Goal: Contribute content: Add original content to the website for others to see

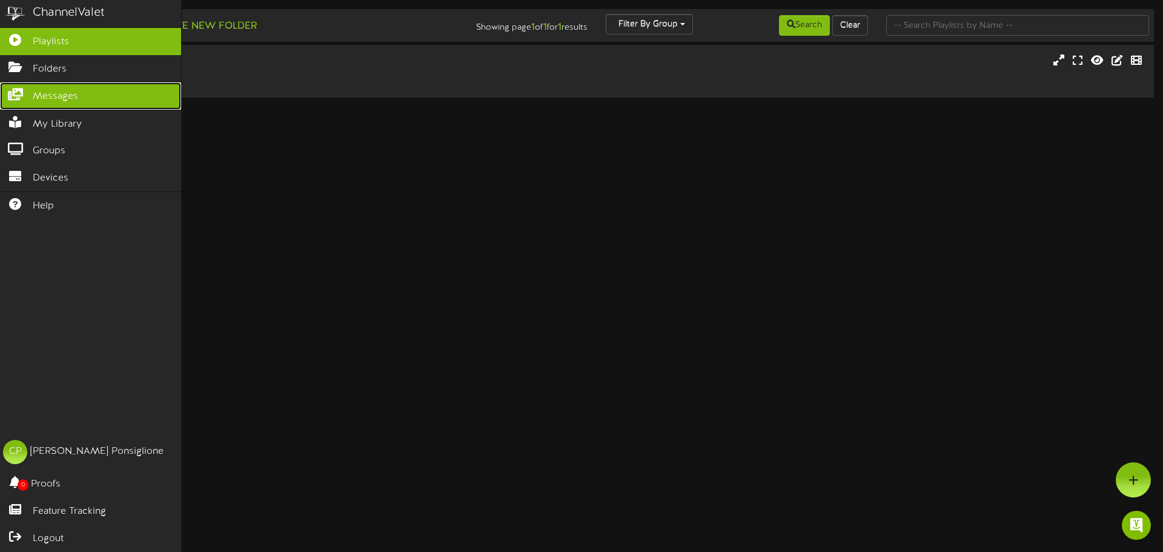
click at [57, 102] on link "Messages" at bounding box center [90, 95] width 181 height 27
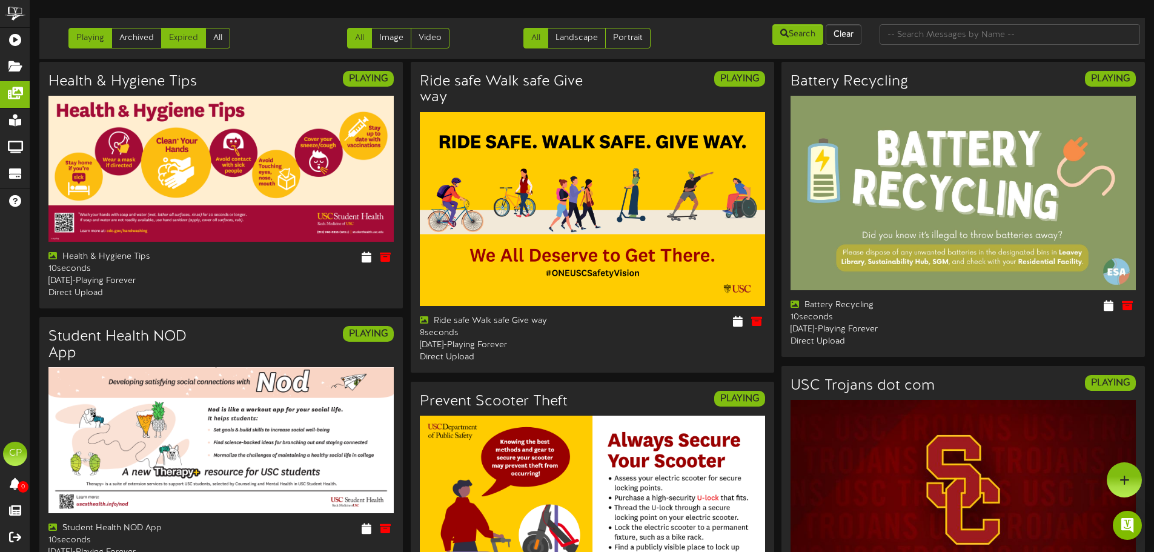
click at [185, 36] on link "Expired" at bounding box center [183, 38] width 45 height 21
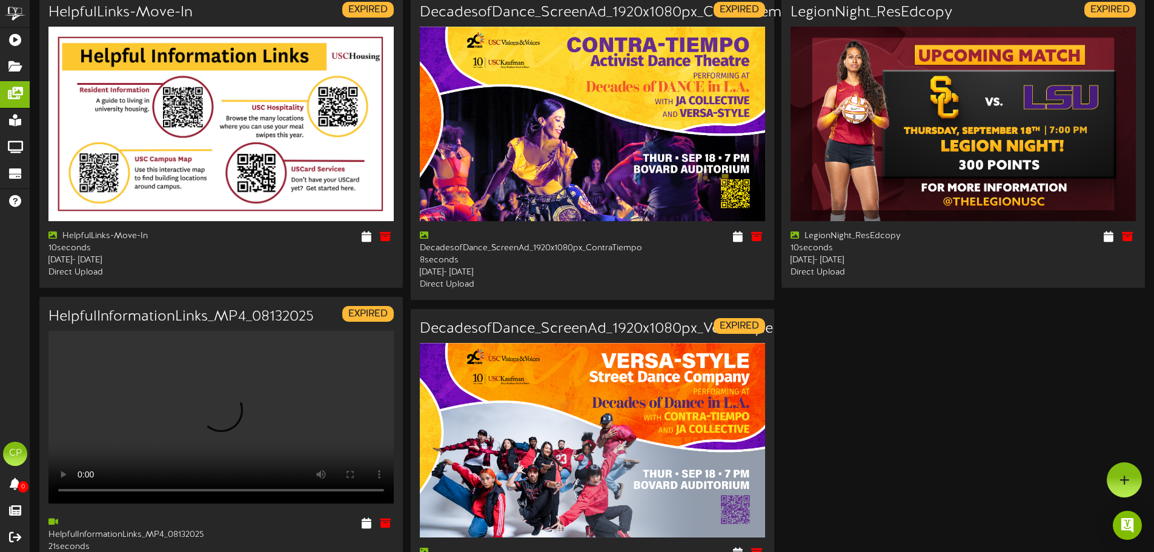
scroll to position [61, 0]
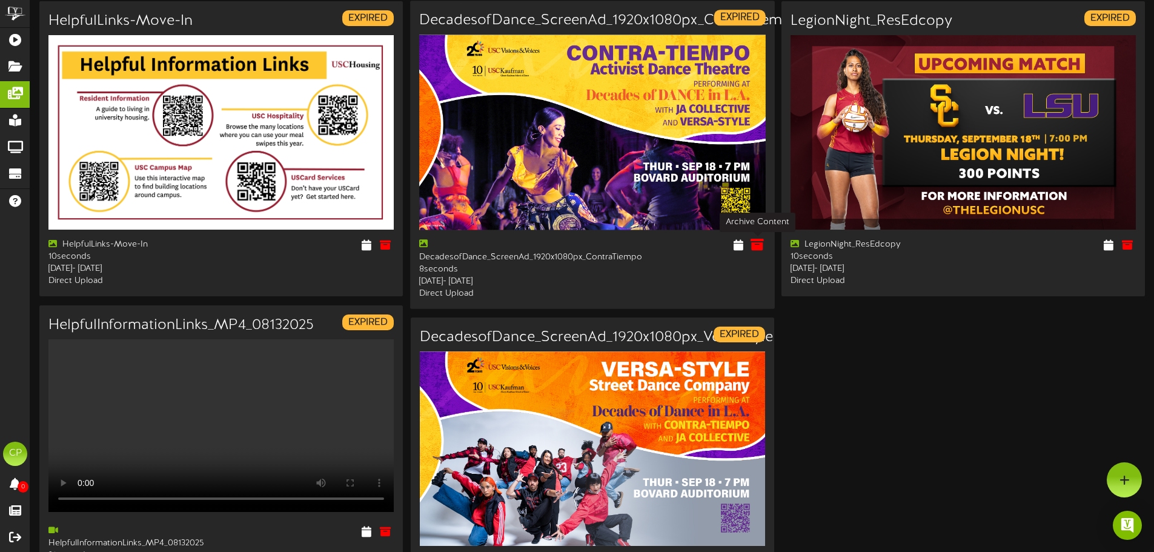
click at [758, 244] on icon at bounding box center [756, 244] width 13 height 13
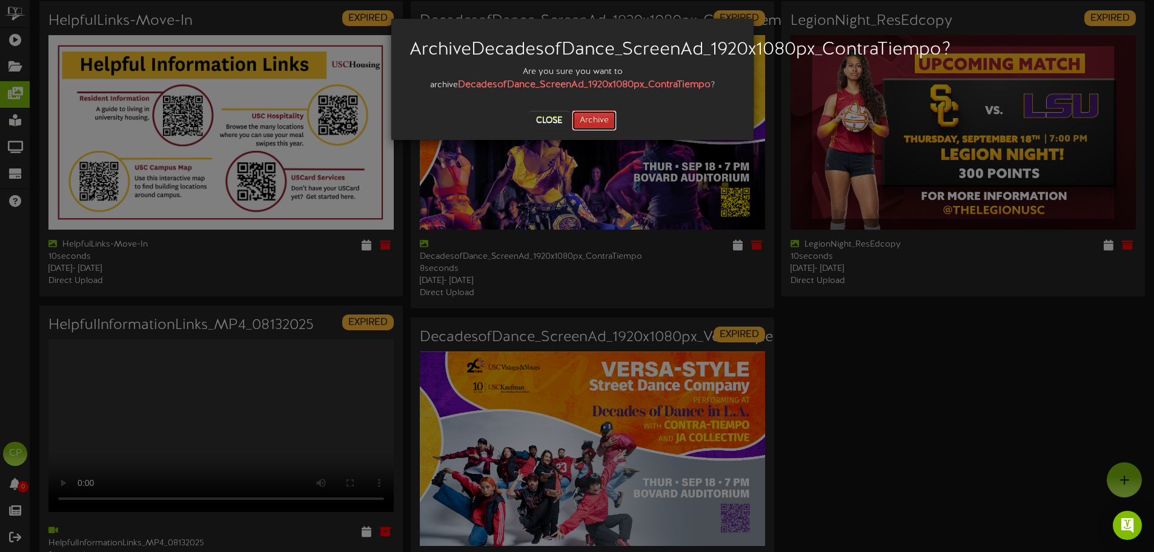
click at [600, 131] on button "Archive" at bounding box center [594, 120] width 45 height 21
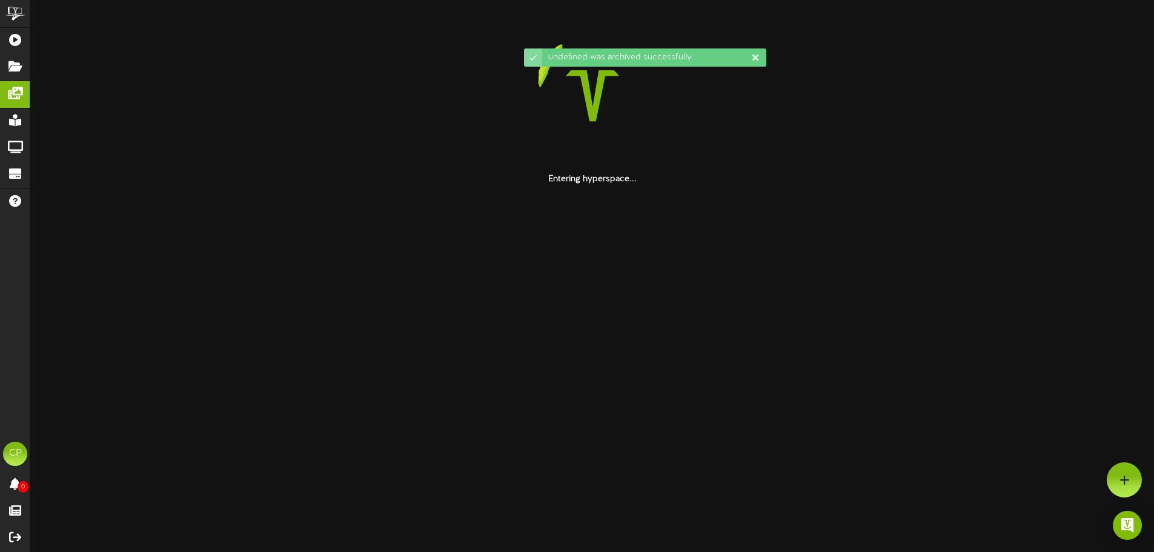
scroll to position [0, 0]
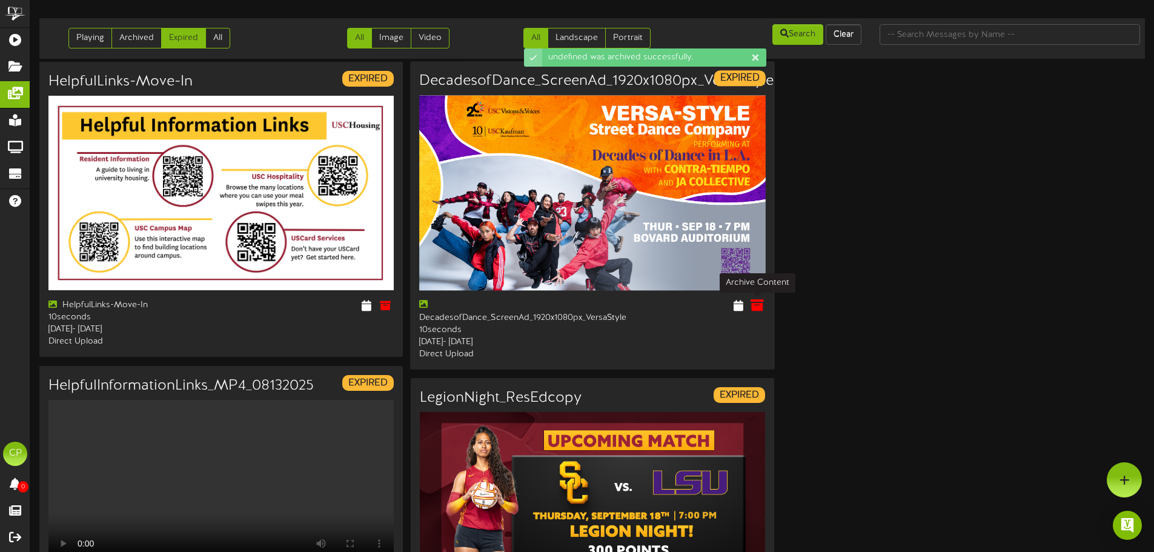
click at [757, 304] on icon at bounding box center [756, 305] width 13 height 13
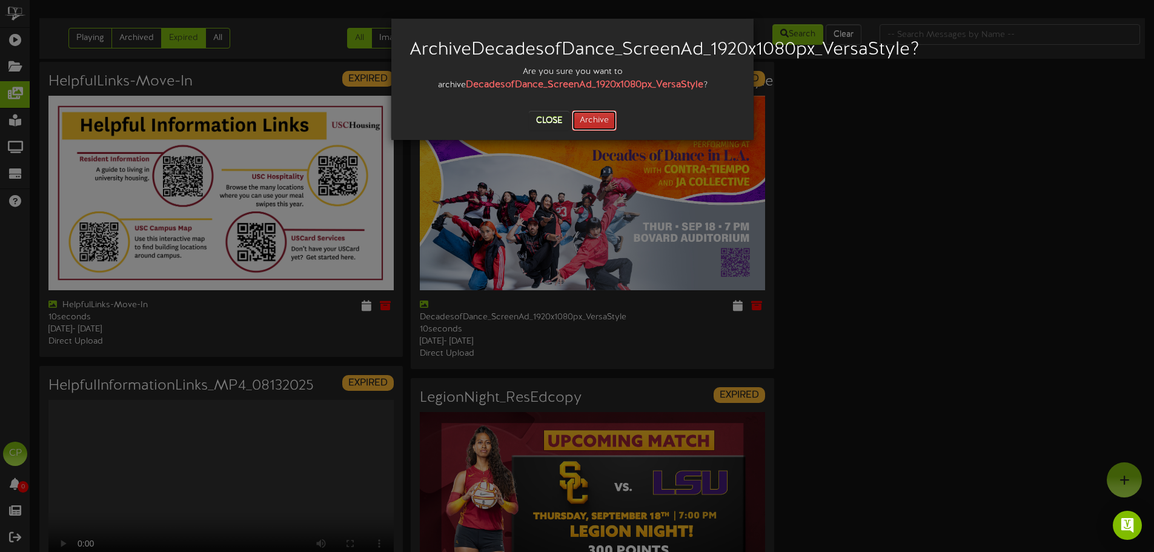
click at [600, 131] on button "Archive" at bounding box center [594, 120] width 45 height 21
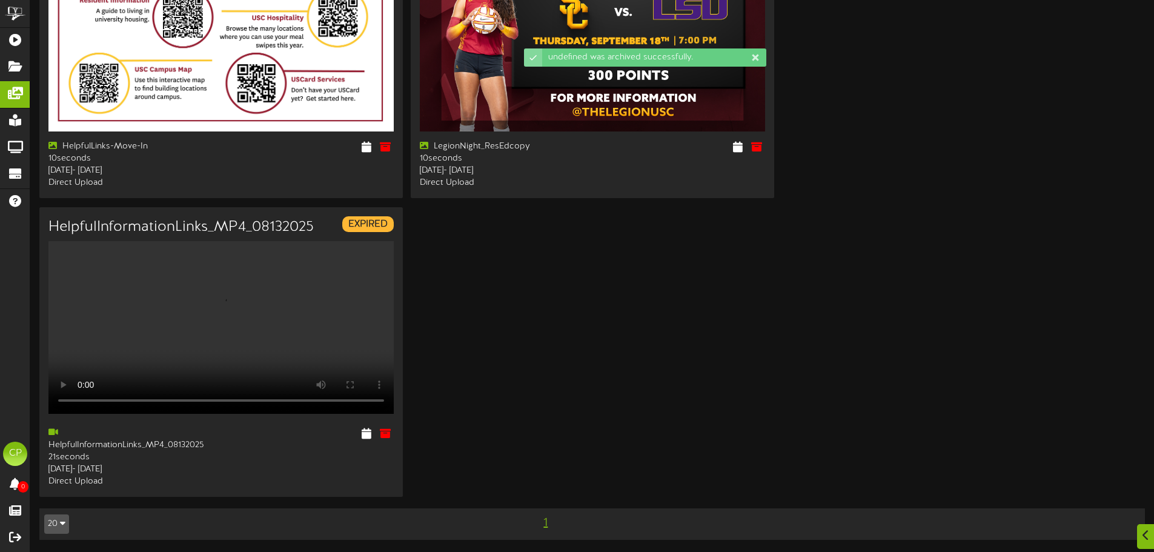
scroll to position [182, 0]
click at [761, 140] on icon at bounding box center [756, 146] width 13 height 13
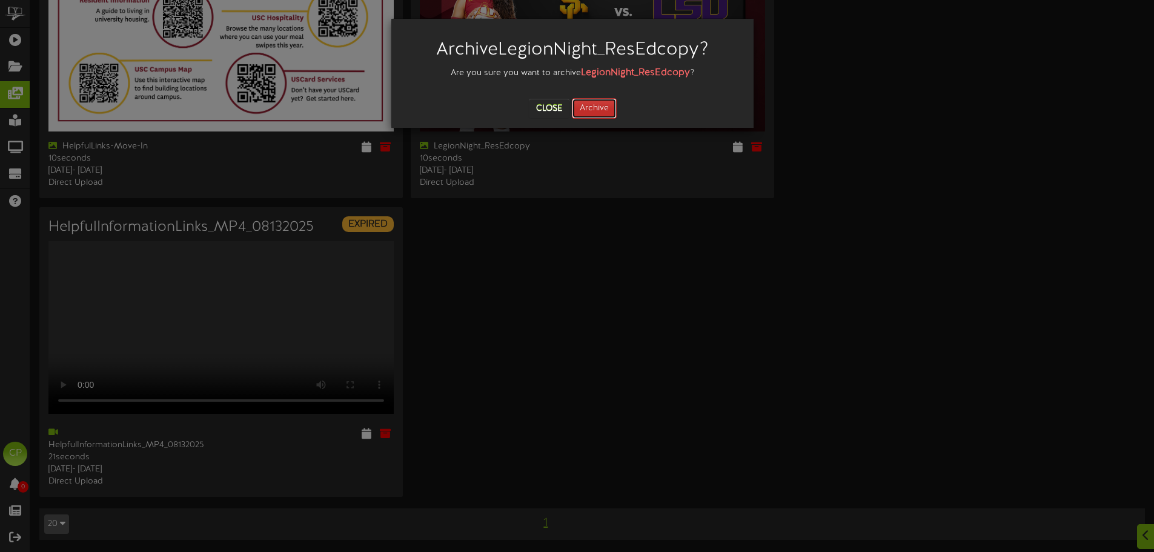
click at [590, 102] on button "Archive" at bounding box center [594, 108] width 45 height 21
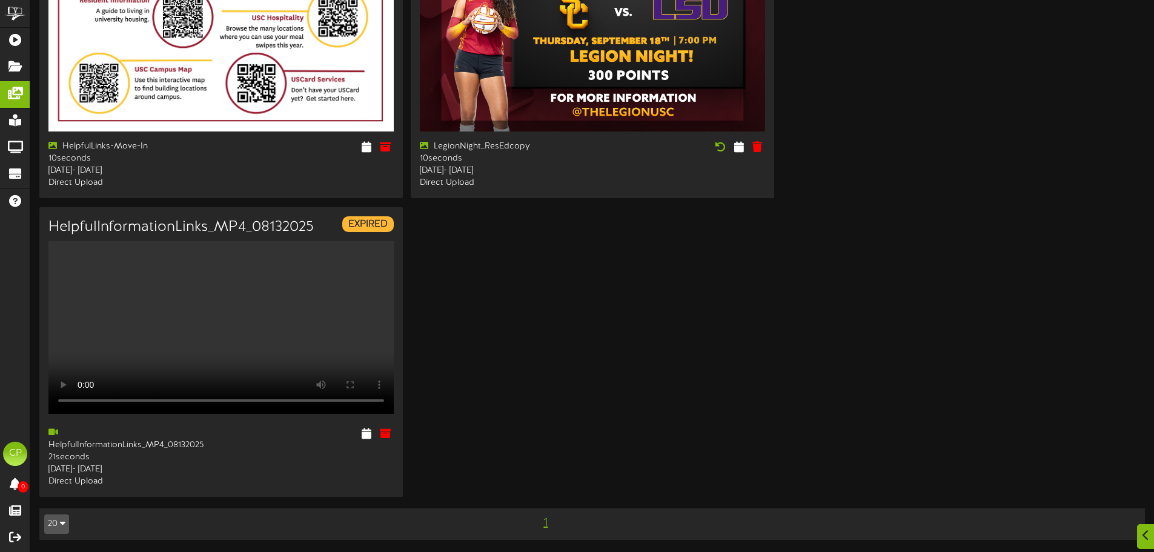
scroll to position [0, 0]
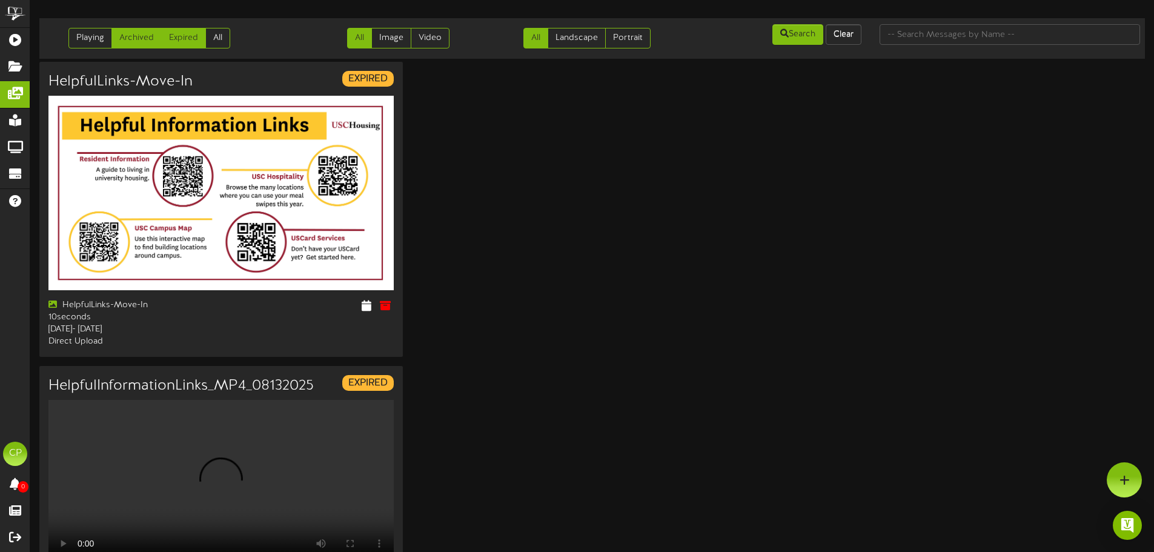
click at [132, 35] on link "Archived" at bounding box center [136, 38] width 50 height 21
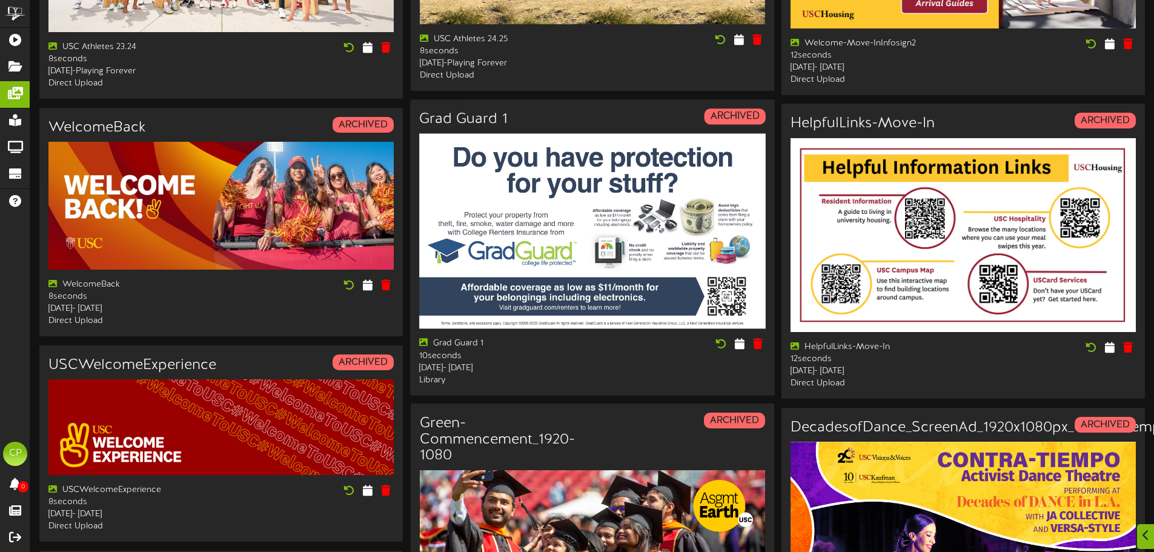
scroll to position [969, 0]
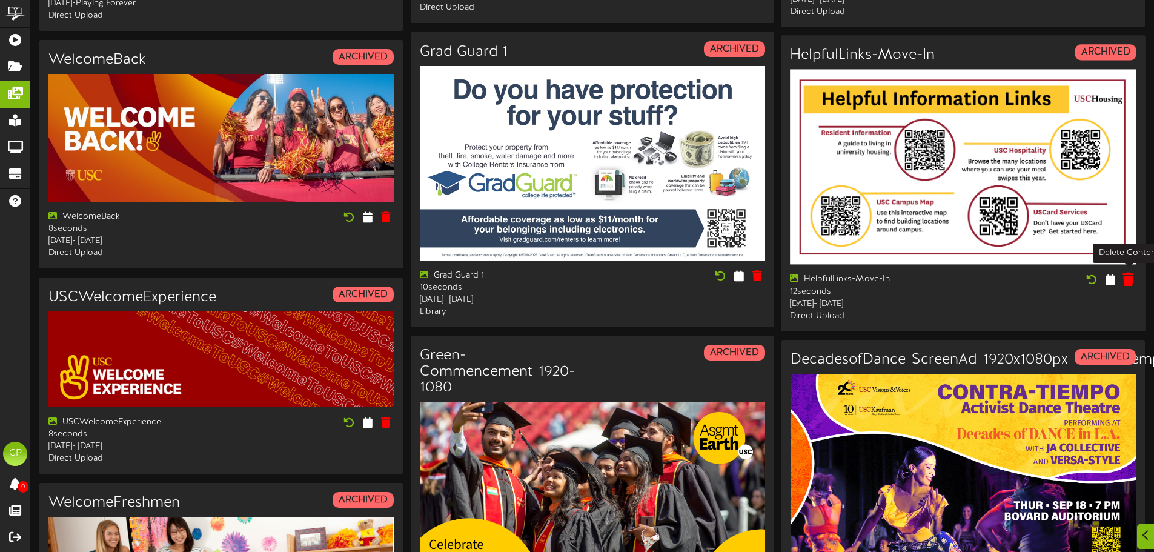
click at [1127, 276] on icon at bounding box center [1128, 279] width 12 height 13
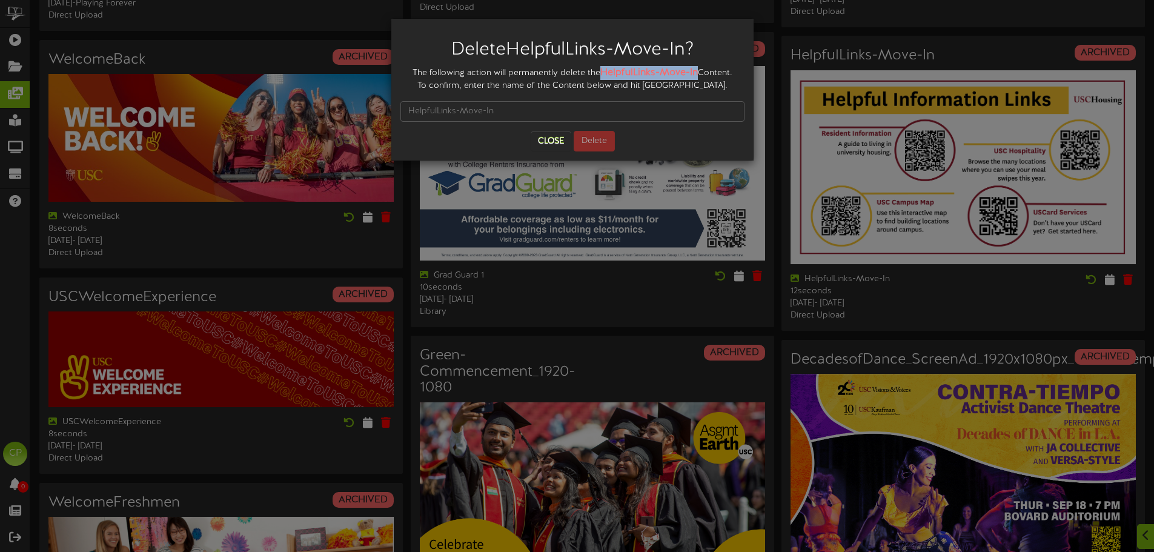
drag, startPoint x: 604, startPoint y: 69, endPoint x: 695, endPoint y: 71, distance: 91.5
click at [695, 71] on strong "HelpfulLinks-Move-In" at bounding box center [649, 72] width 98 height 11
copy strong "HelpfulLinks-Move-In"
click at [499, 114] on input "text" at bounding box center [572, 111] width 344 height 21
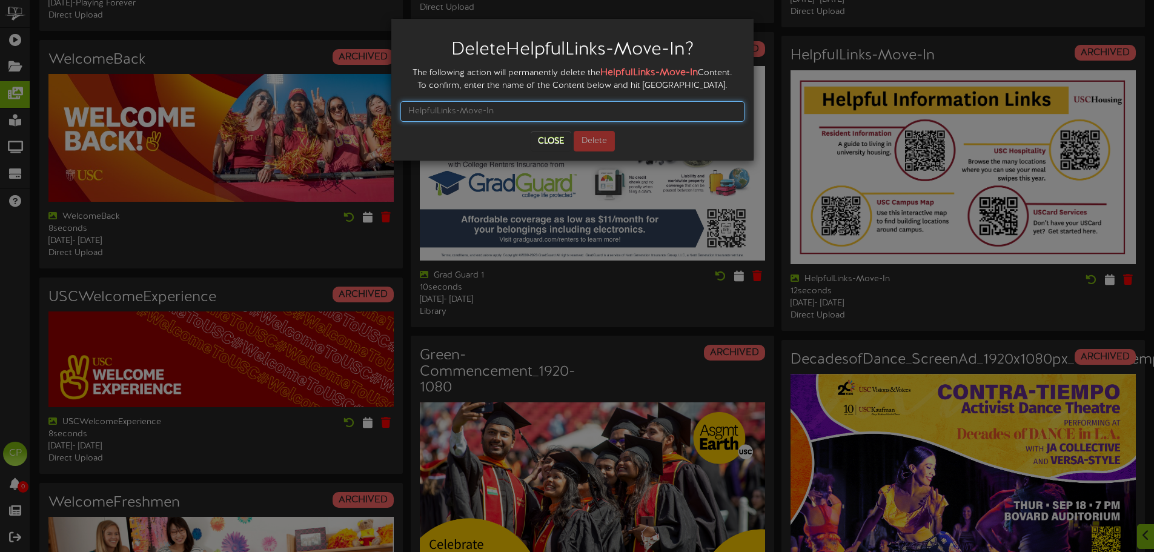
paste input "HelpfulLinks-Move-In"
type input "HelpfulLinks-Move-In"
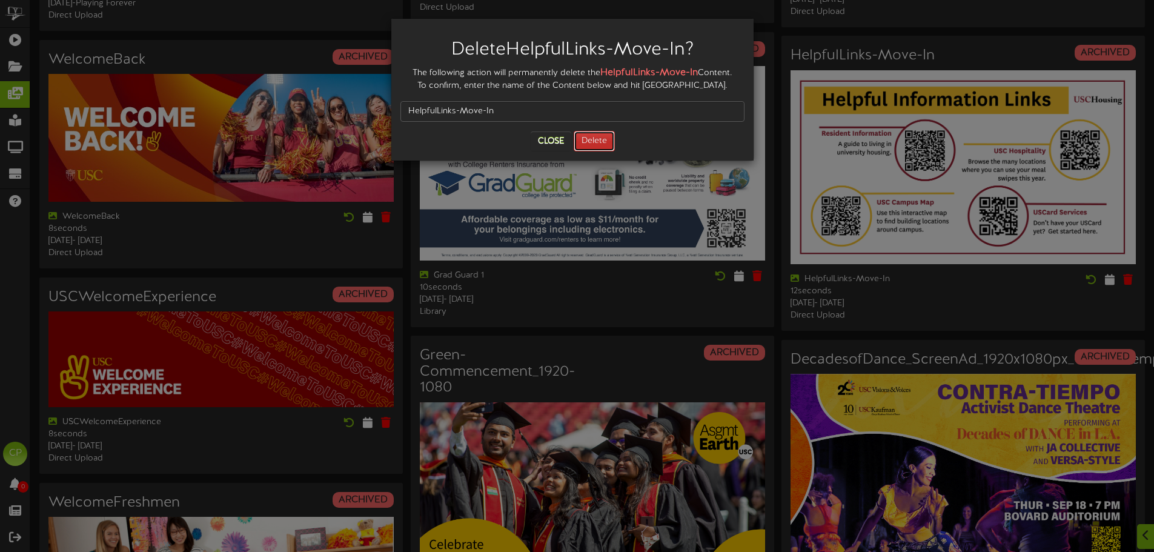
click at [588, 142] on button "Delete" at bounding box center [594, 141] width 41 height 21
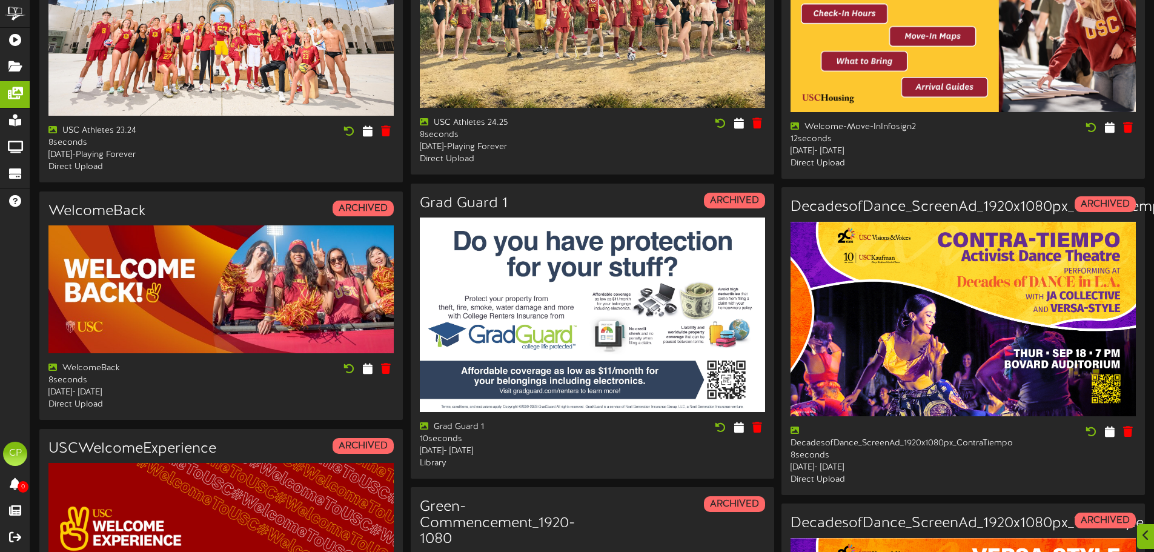
scroll to position [848, 0]
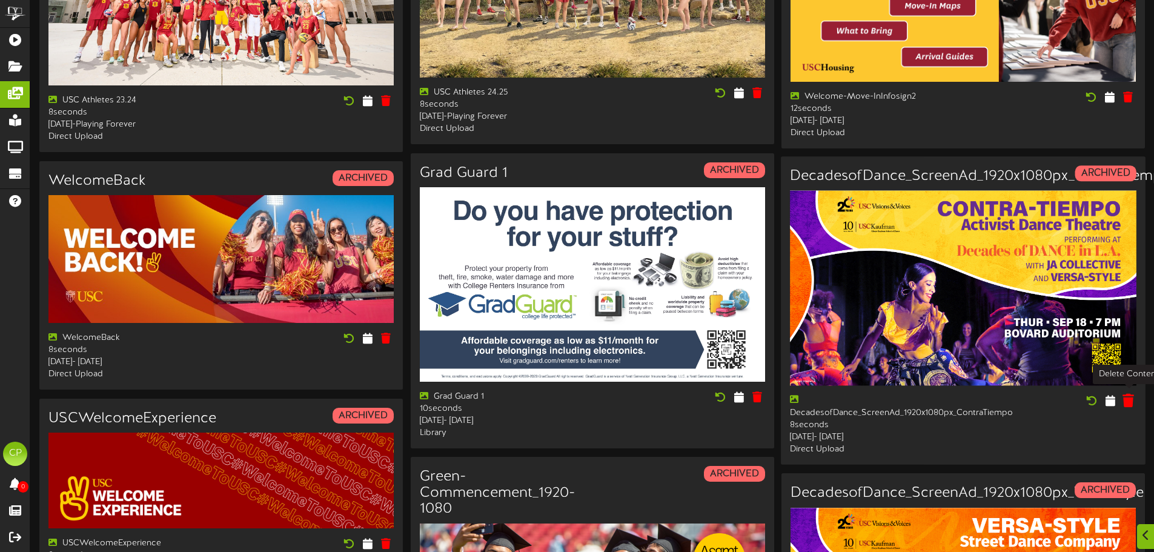
click at [1127, 399] on icon at bounding box center [1128, 400] width 12 height 13
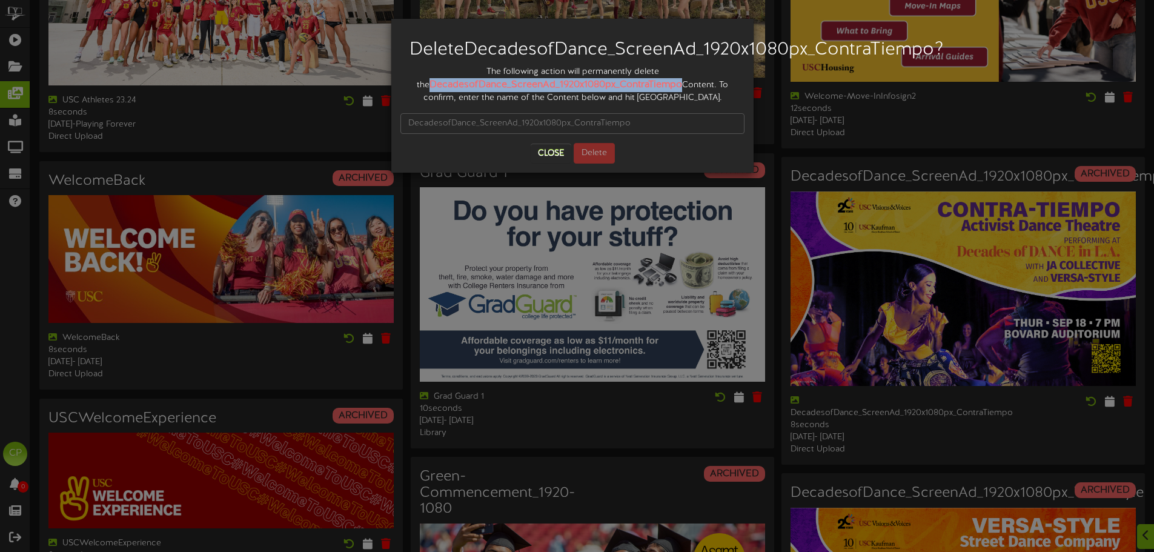
drag, startPoint x: 423, startPoint y: 101, endPoint x: 675, endPoint y: 101, distance: 251.4
click at [675, 101] on div "The following action will permanently delete the DecadesofDance_ScreenAd_1920x1…" at bounding box center [572, 85] width 344 height 38
copy strong "DecadesofDance_ScreenAd_1920x1080px_ContraTiempo"
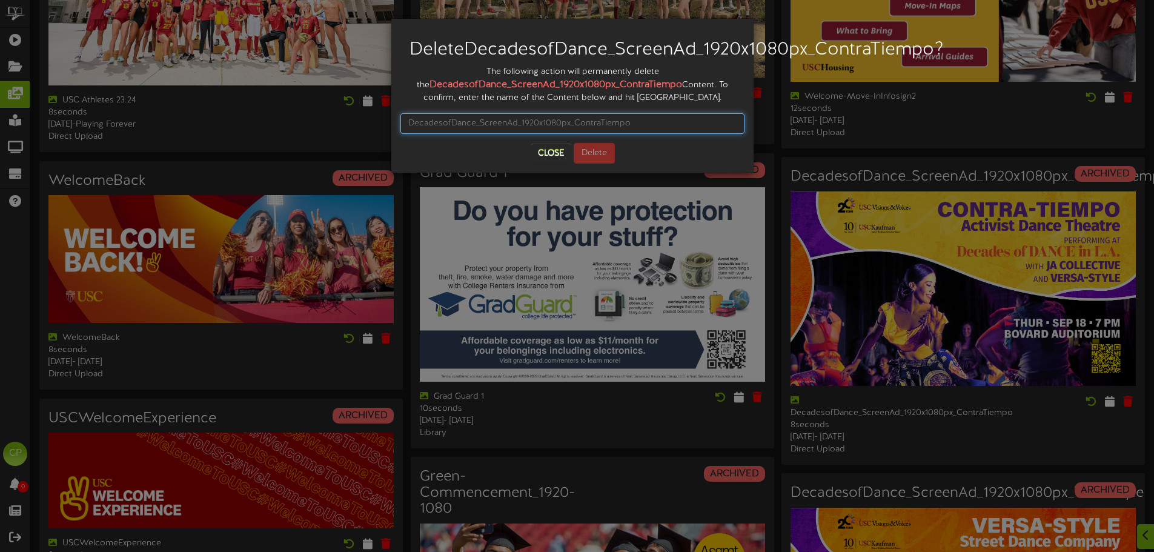
click at [479, 134] on input "text" at bounding box center [572, 123] width 344 height 21
paste input "DecadesofDance_ScreenAd_1920x1080px_ContraTiempo"
type input "DecadesofDance_ScreenAd_1920x1080px_ContraTiempo"
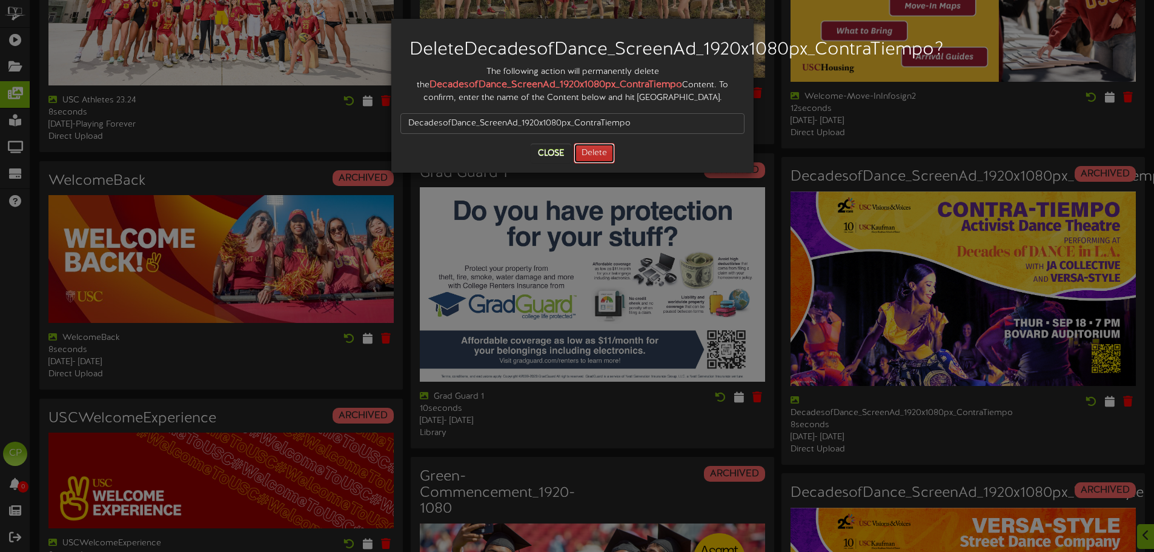
click at [592, 164] on button "Delete" at bounding box center [594, 153] width 41 height 21
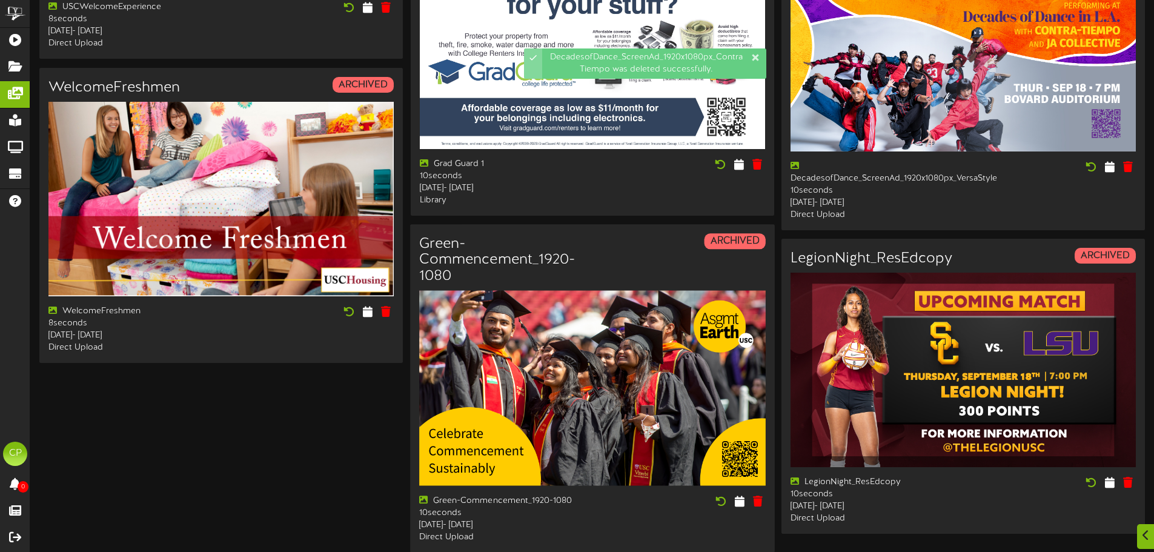
scroll to position [1393, 0]
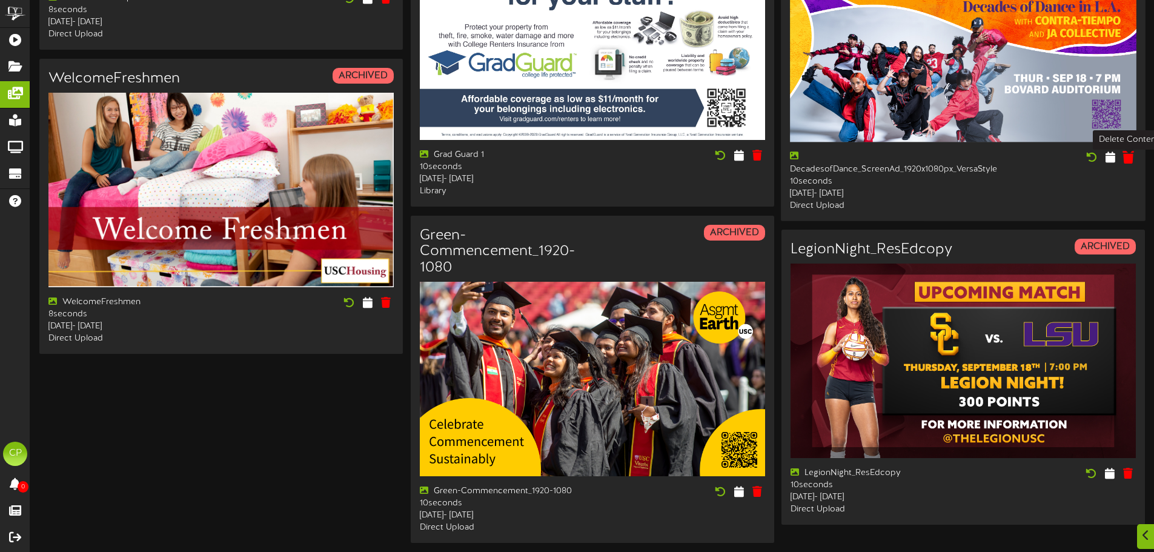
click at [1128, 164] on icon at bounding box center [1128, 157] width 12 height 13
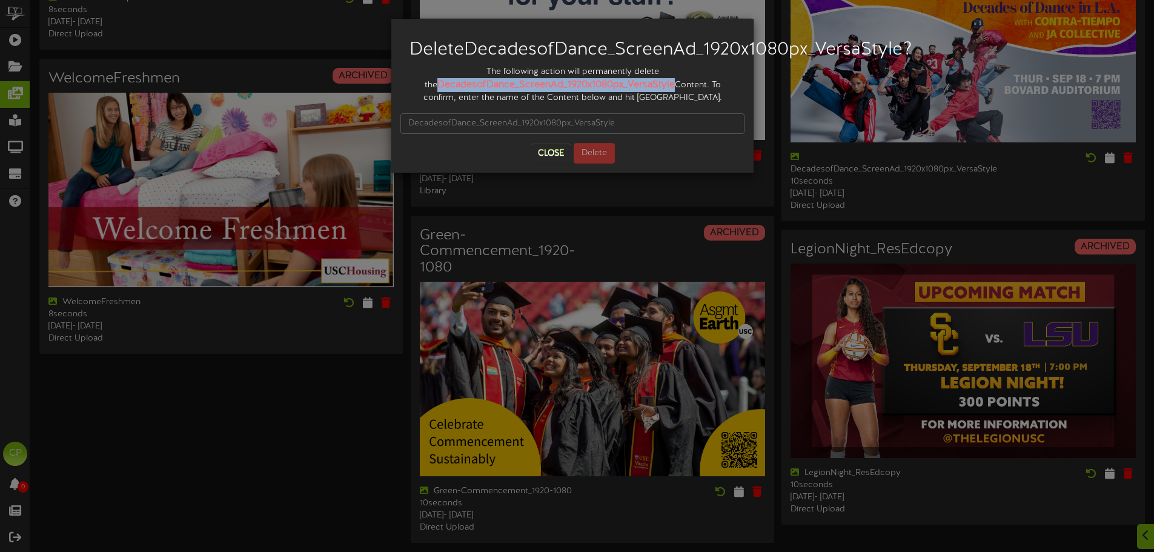
drag, startPoint x: 416, startPoint y: 105, endPoint x: 647, endPoint y: 104, distance: 230.8
click at [647, 90] on strong "DecadesofDance_ScreenAd_1920x1080px_VersaStyle" at bounding box center [555, 84] width 237 height 11
copy strong "DecadesofDance_ScreenAd_1920x1080px_VersaStyle"
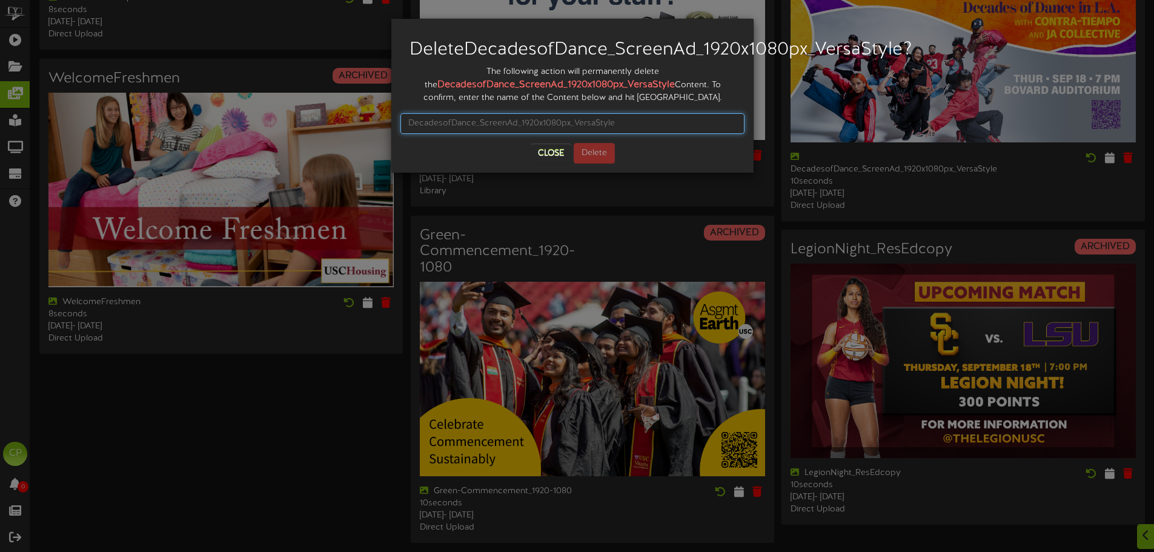
click at [450, 134] on input "text" at bounding box center [572, 123] width 344 height 21
paste input "DecadesofDance_ScreenAd_1920x1080px_VersaStyle"
type input "DecadesofDance_ScreenAd_1920x1080px_VersaStyle"
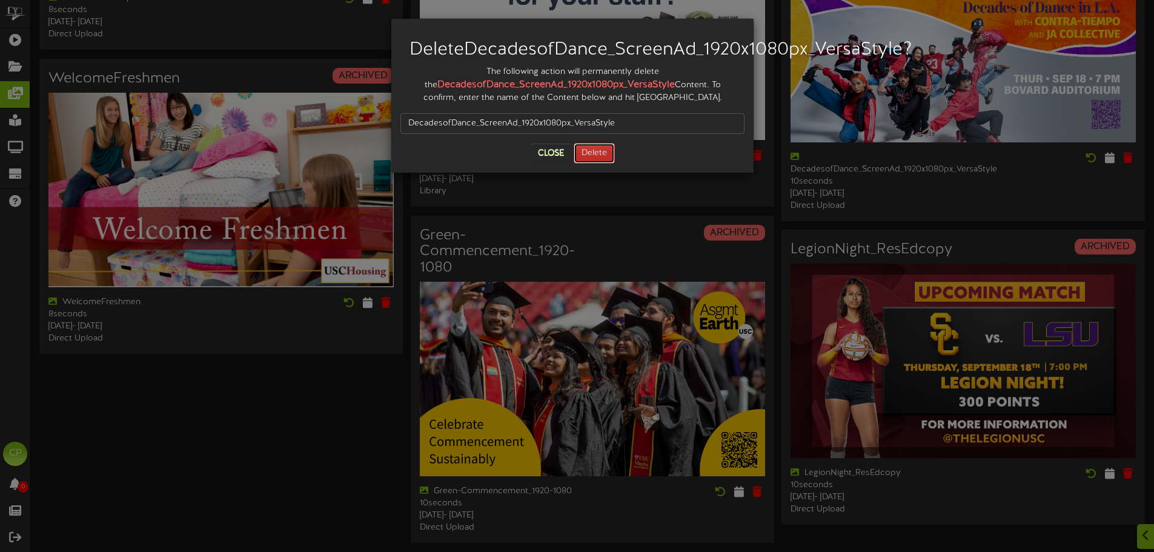
click at [586, 164] on button "Delete" at bounding box center [594, 153] width 41 height 21
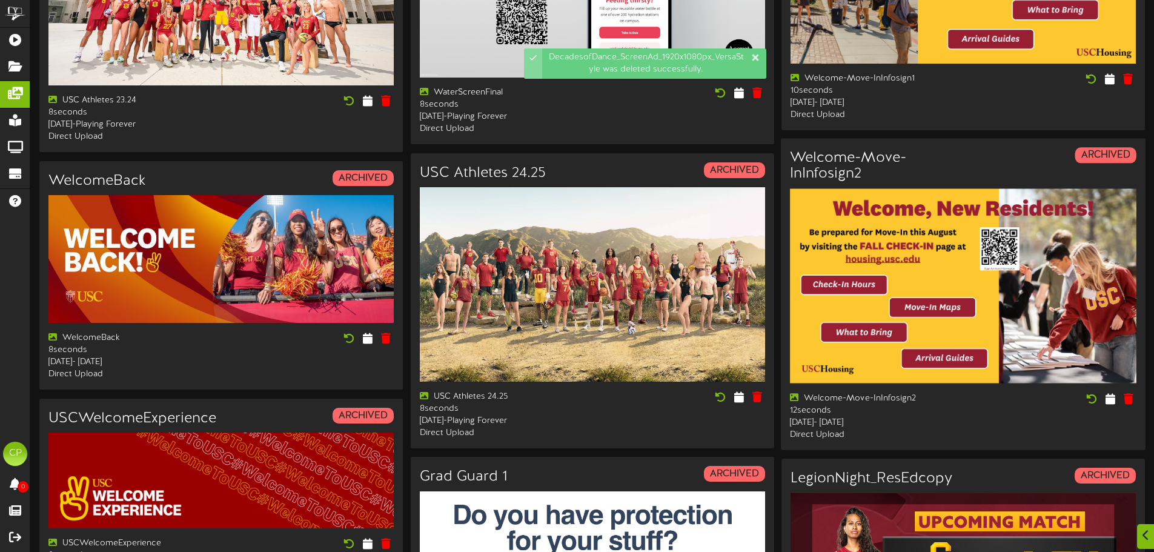
scroll to position [1333, 0]
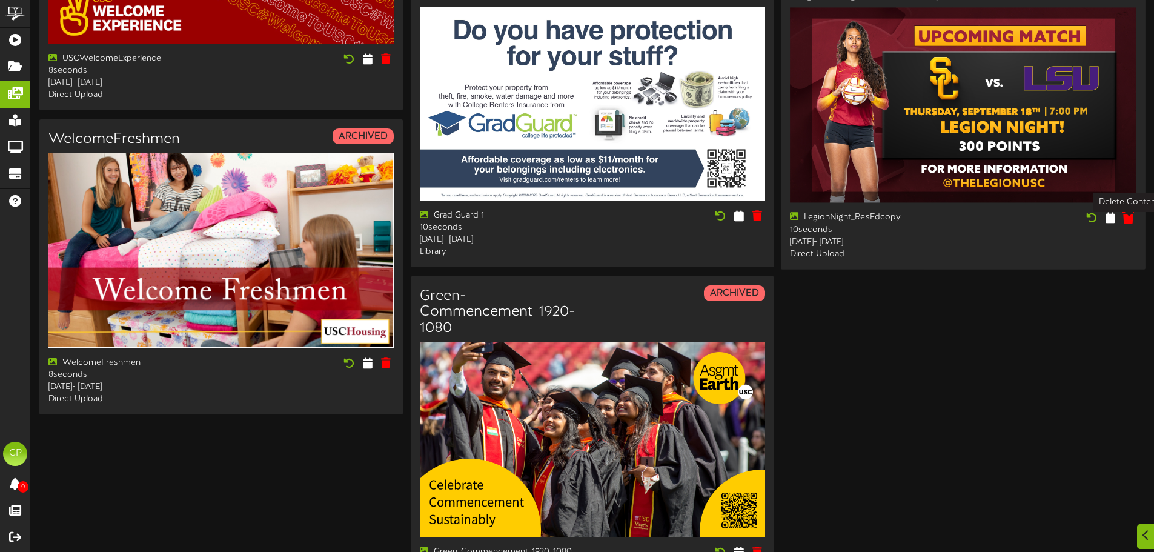
click at [1126, 224] on icon at bounding box center [1128, 217] width 12 height 13
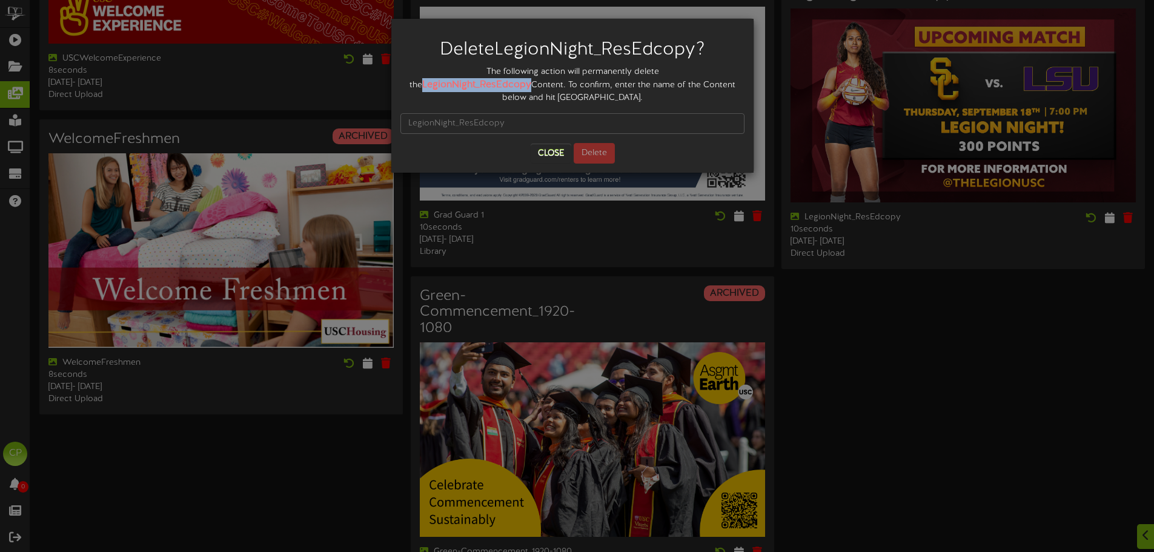
drag, startPoint x: 614, startPoint y: 73, endPoint x: 721, endPoint y: 75, distance: 107.2
click at [531, 79] on strong "LegionNight_ResEdcopy" at bounding box center [476, 84] width 109 height 11
copy strong "LegionNight_ResEdcopy"
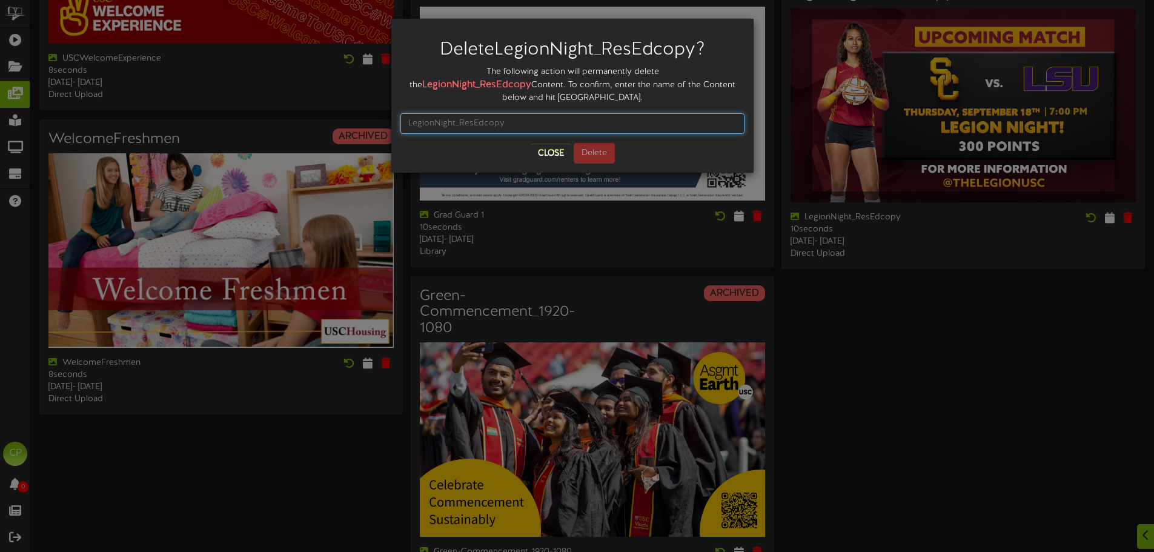
click at [462, 113] on input "text" at bounding box center [572, 123] width 344 height 21
paste input "LegionNight_ResEdcopy"
type input "LegionNight_ResEdcopy"
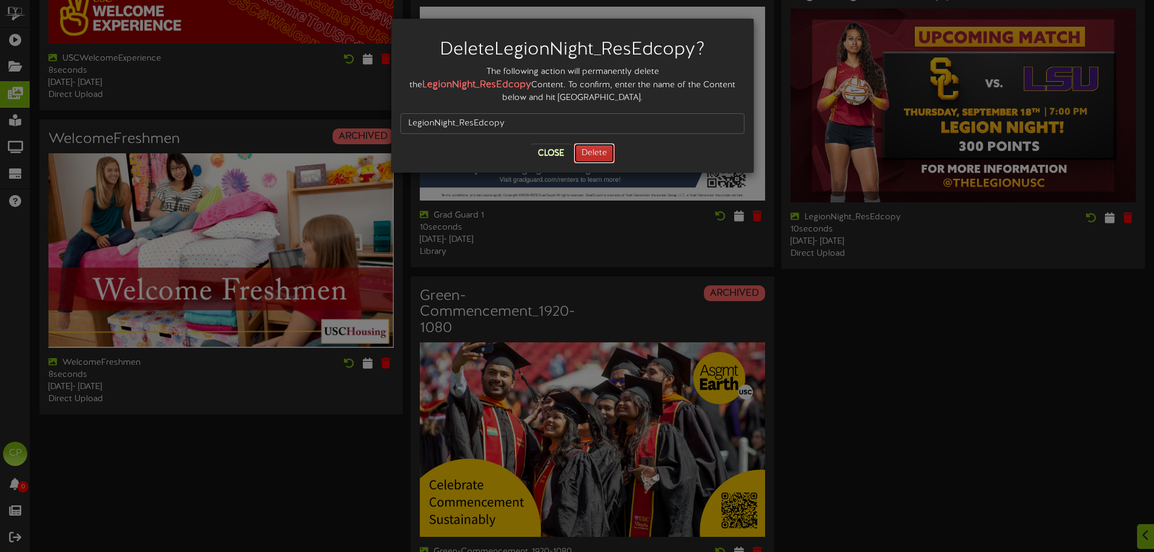
click at [592, 143] on button "Delete" at bounding box center [594, 153] width 41 height 21
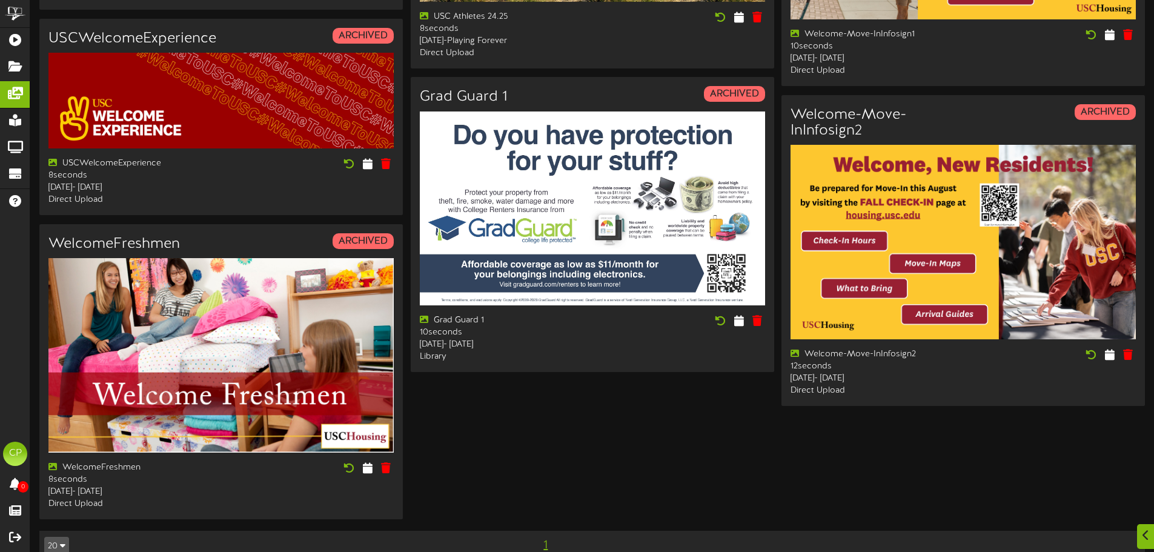
scroll to position [1242, 0]
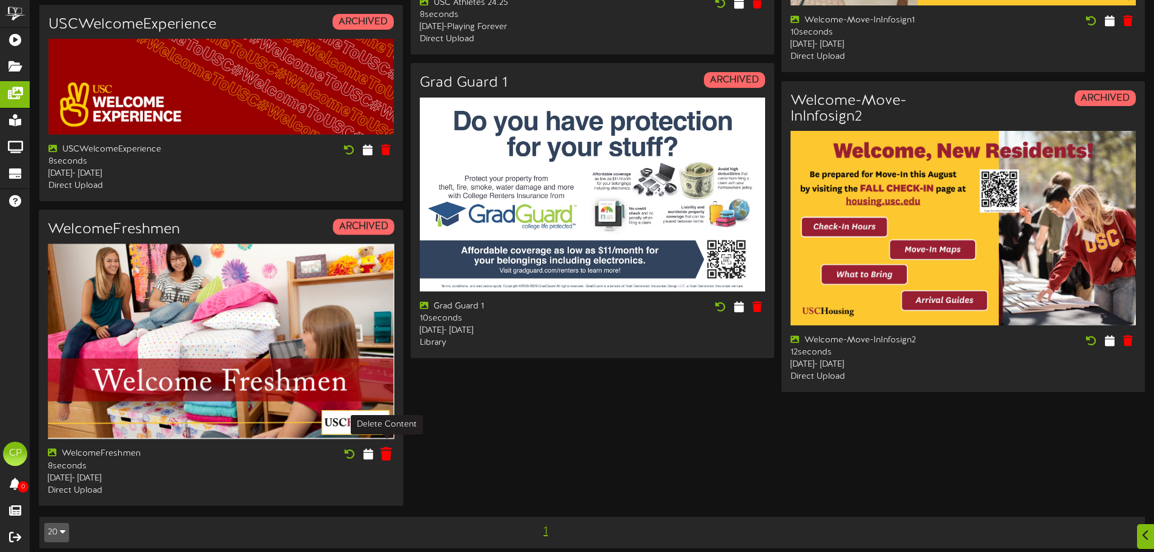
click at [385, 447] on icon at bounding box center [386, 453] width 12 height 13
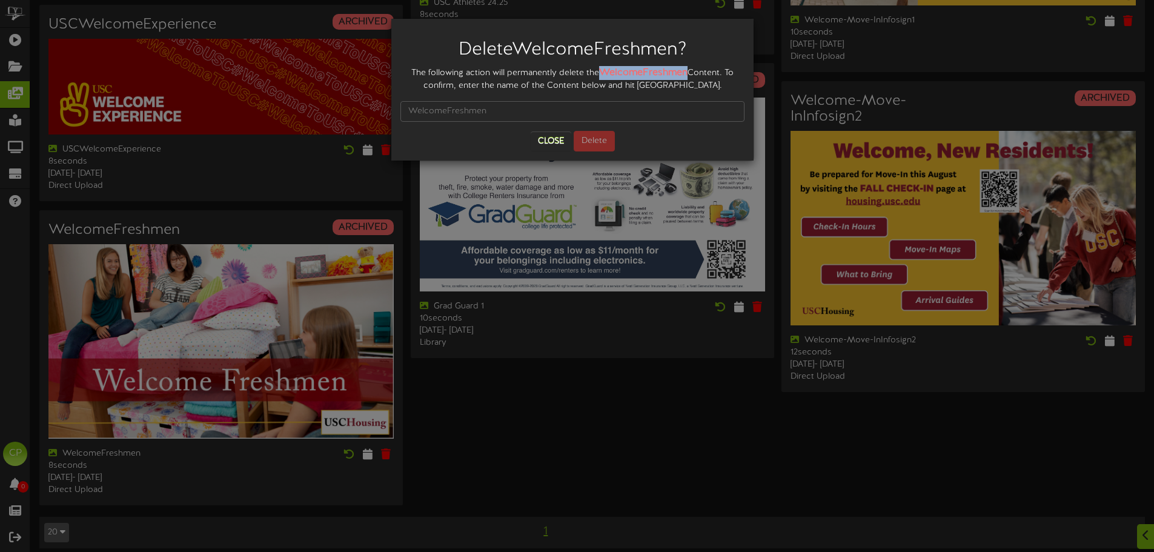
drag, startPoint x: 600, startPoint y: 67, endPoint x: 688, endPoint y: 67, distance: 87.8
click at [688, 67] on div "The following action will permanently delete the WelcomeFreshmen Content. To co…" at bounding box center [572, 79] width 344 height 26
copy strong "WelcomeFreshmen"
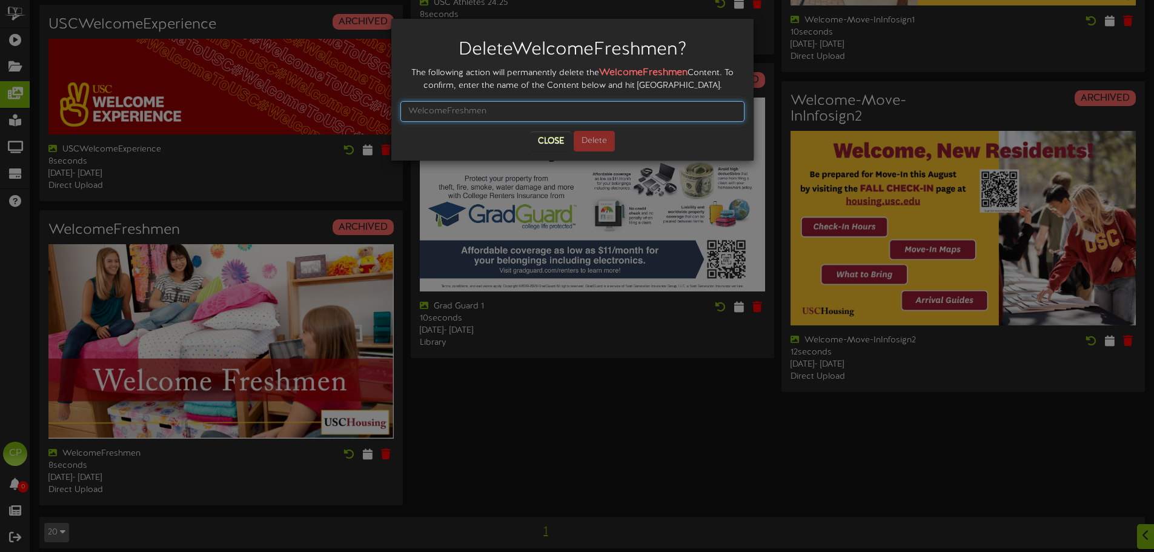
click at [445, 110] on input "text" at bounding box center [572, 111] width 344 height 21
paste input "WelcomeFreshmen"
type input "WelcomeFreshmen"
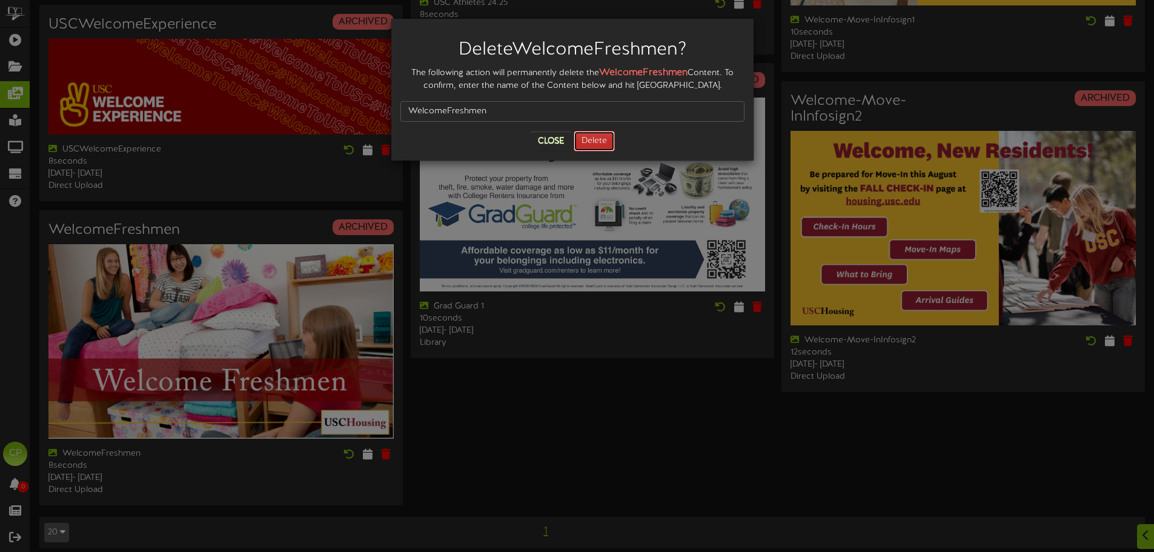
click at [587, 137] on button "Delete" at bounding box center [594, 141] width 41 height 21
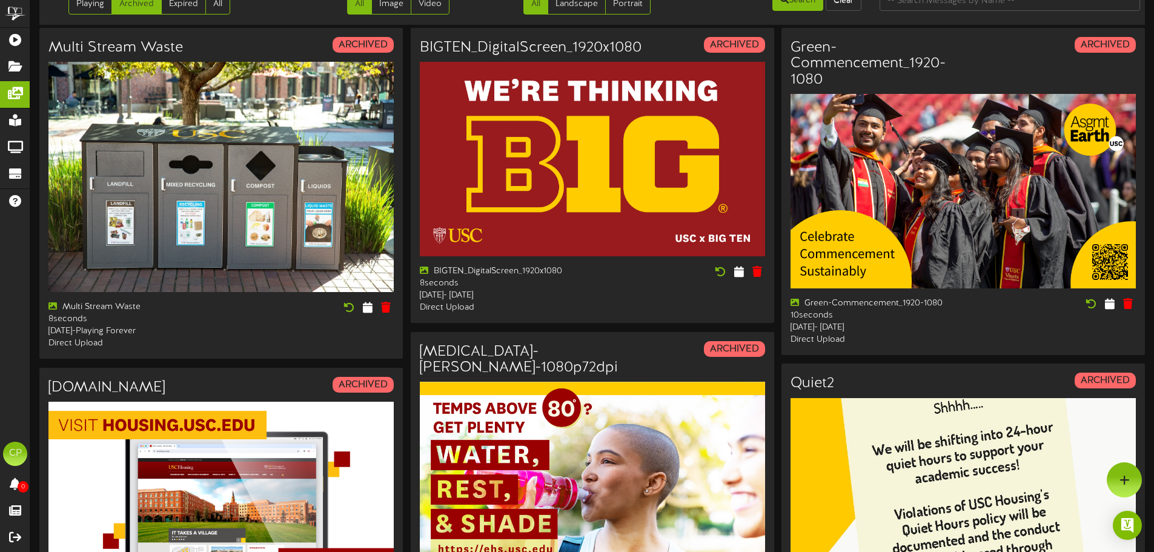
scroll to position [0, 0]
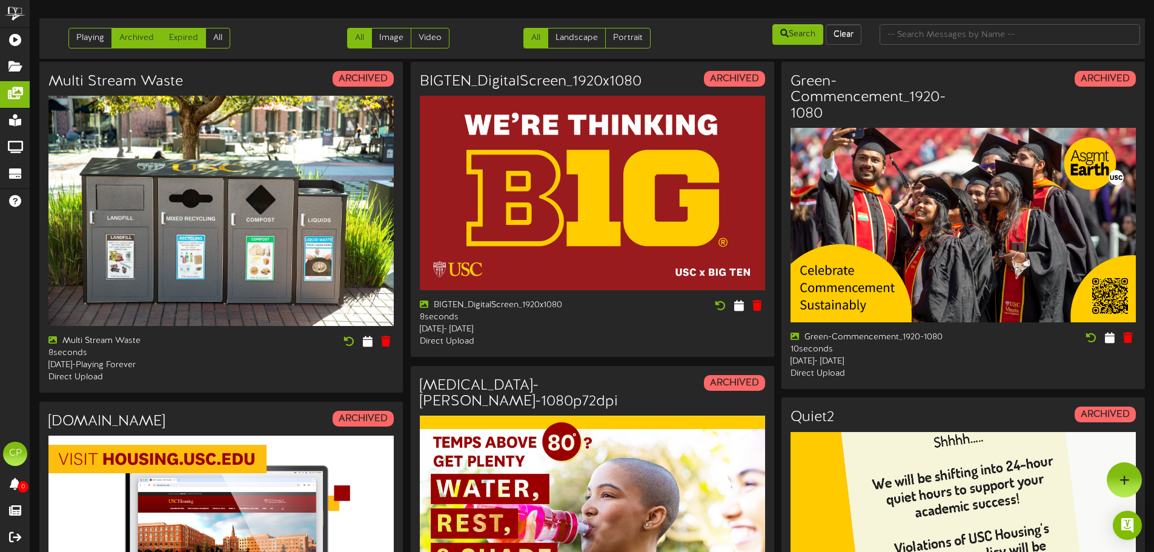
click at [186, 44] on link "Expired" at bounding box center [183, 38] width 45 height 21
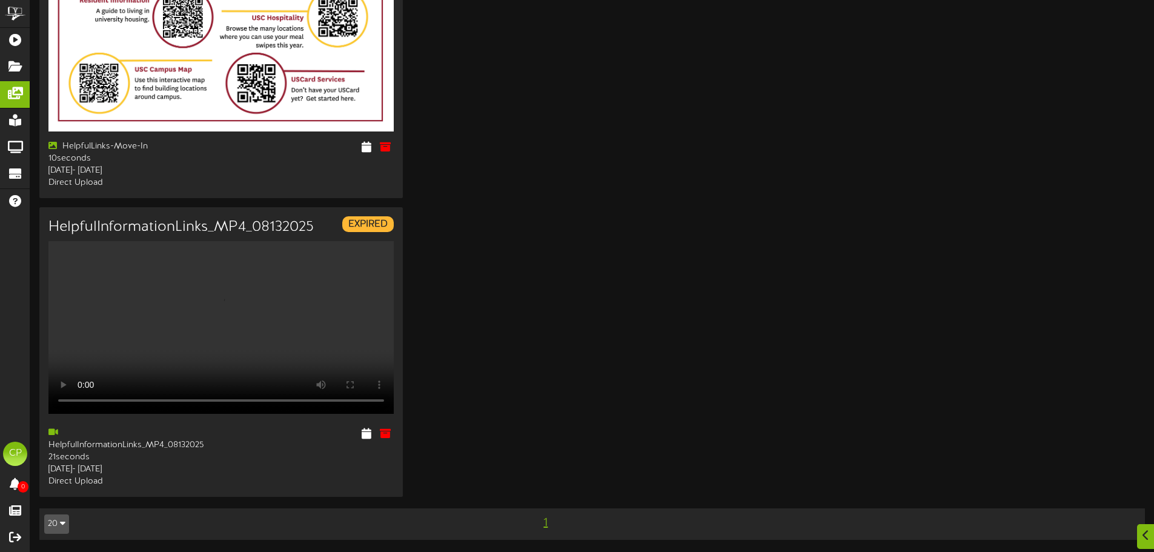
scroll to position [188, 0]
click at [386, 140] on icon at bounding box center [385, 146] width 13 height 13
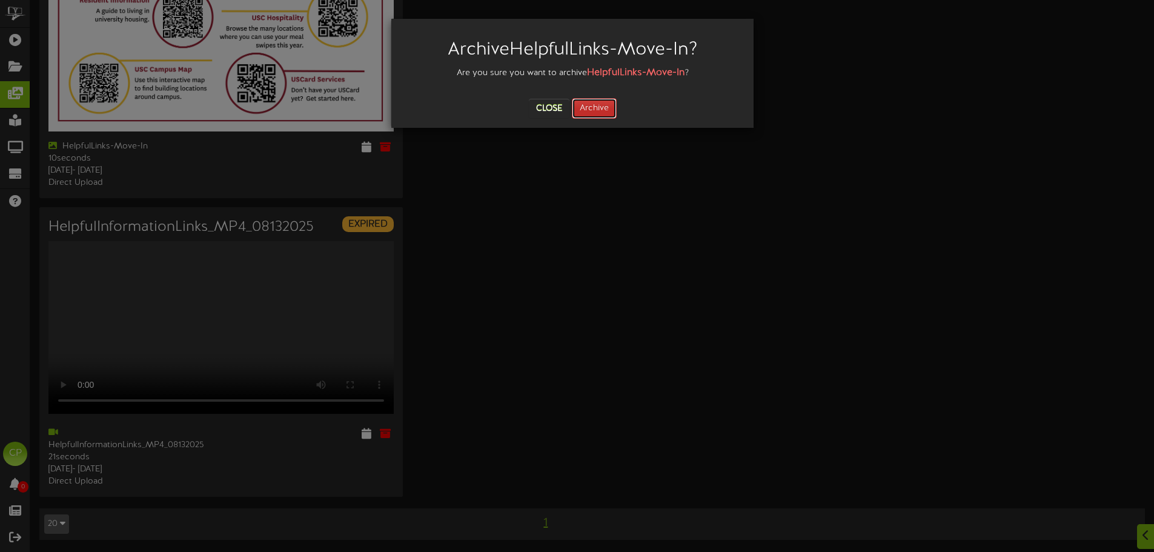
click at [599, 105] on button "Archive" at bounding box center [594, 108] width 45 height 21
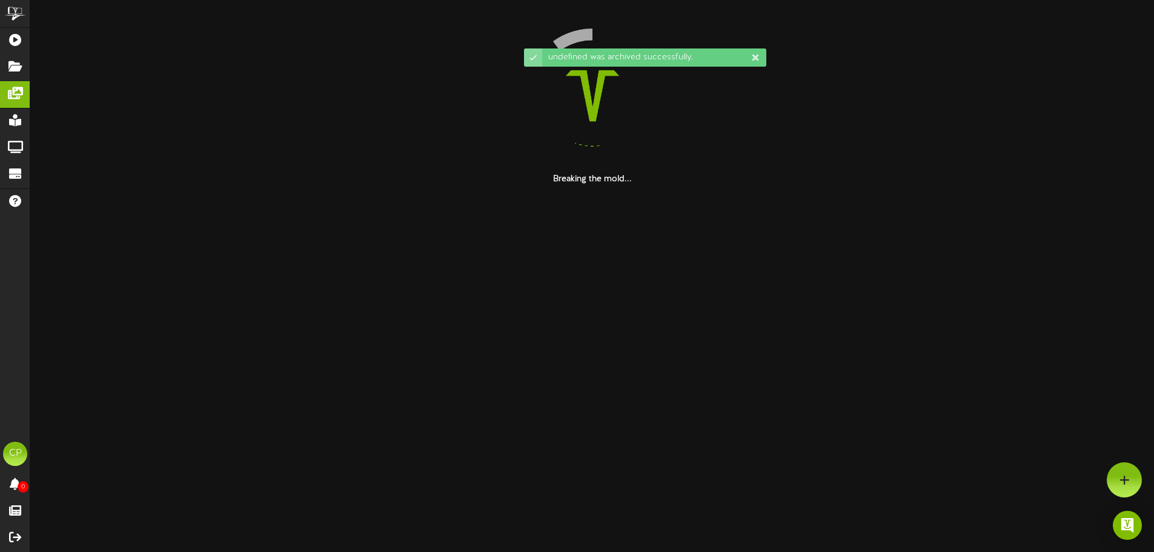
scroll to position [0, 0]
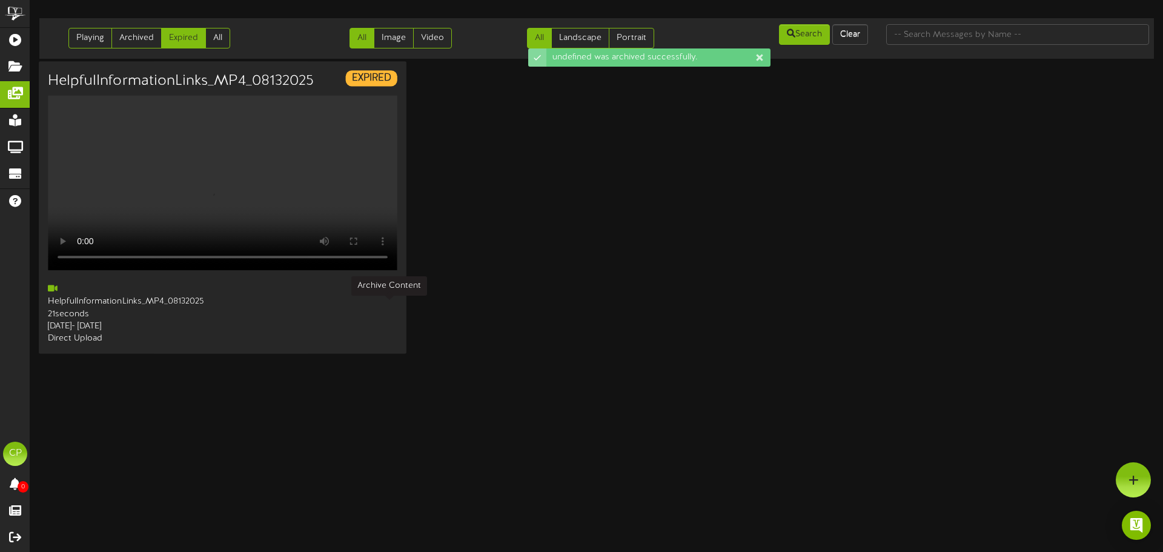
click at [388, 296] on icon at bounding box center [388, 289] width 13 height 13
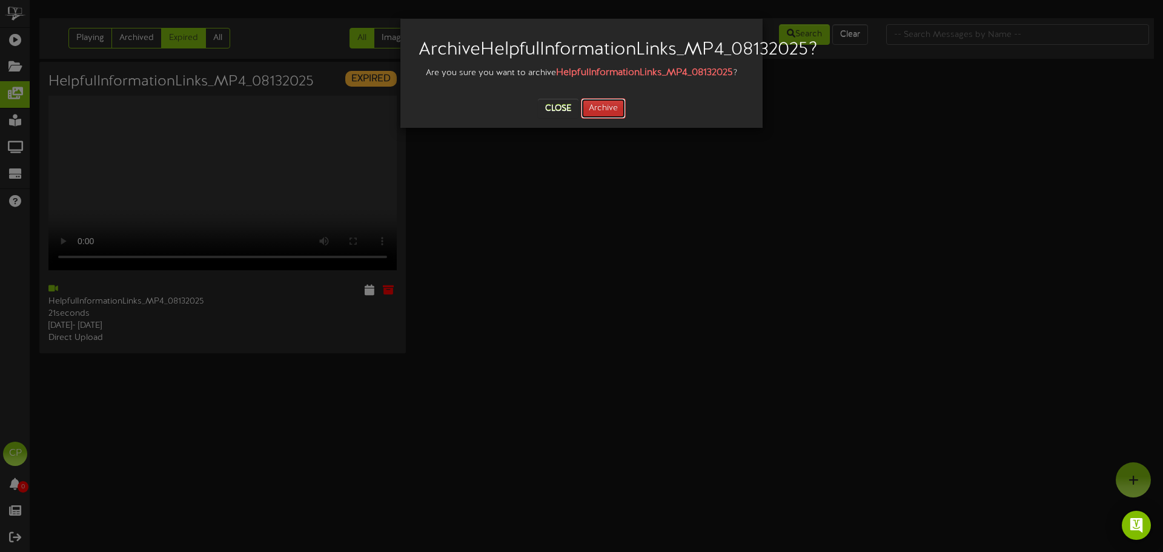
click at [604, 119] on button "Archive" at bounding box center [603, 108] width 45 height 21
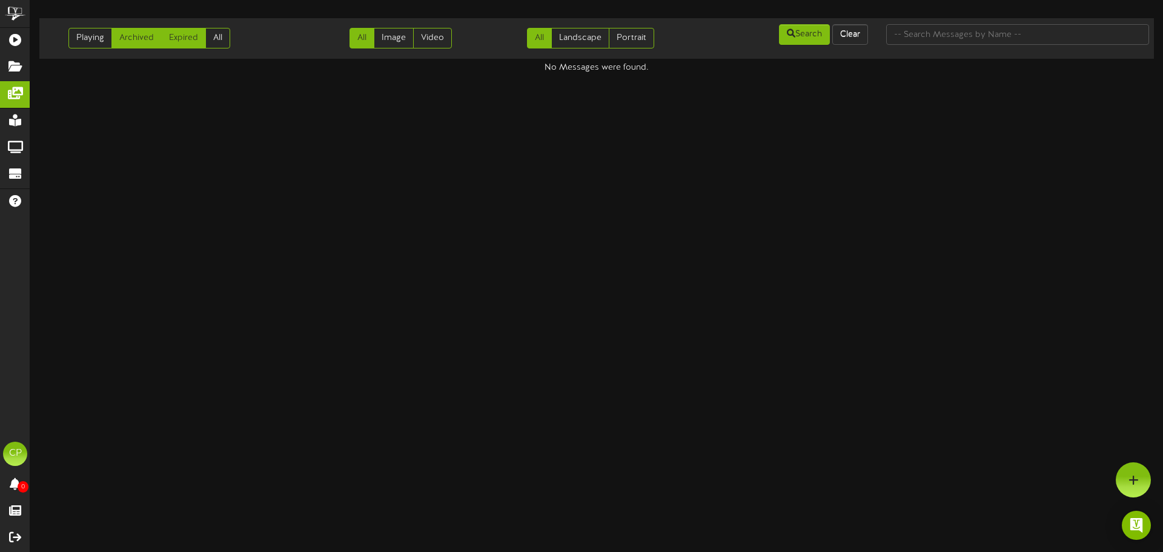
click at [133, 39] on link "Archived" at bounding box center [136, 38] width 50 height 21
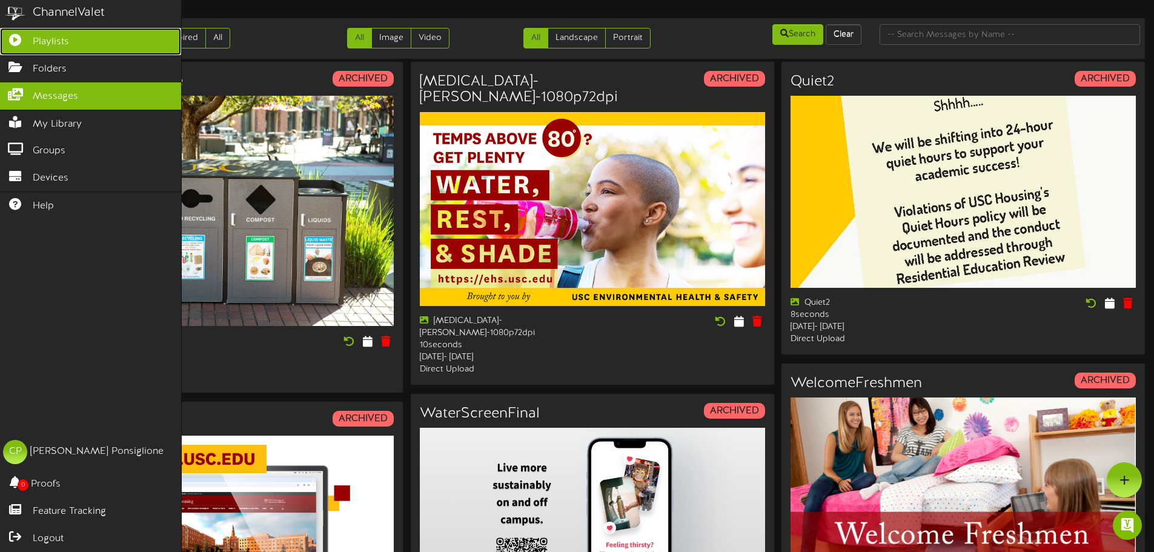
click at [56, 39] on span "Playlists" at bounding box center [51, 42] width 36 height 14
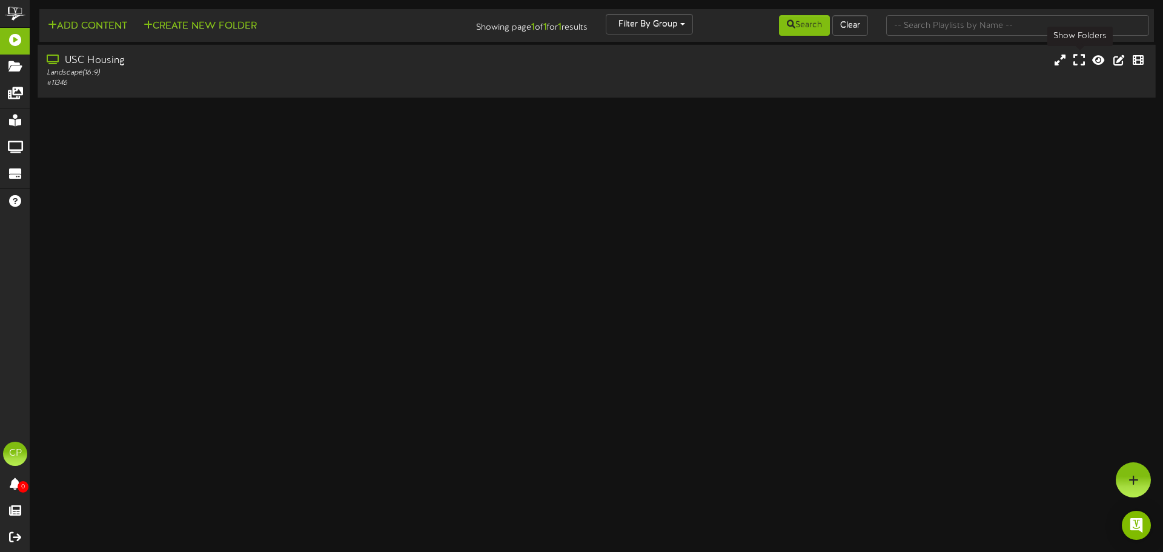
click at [1080, 64] on icon at bounding box center [1079, 59] width 12 height 13
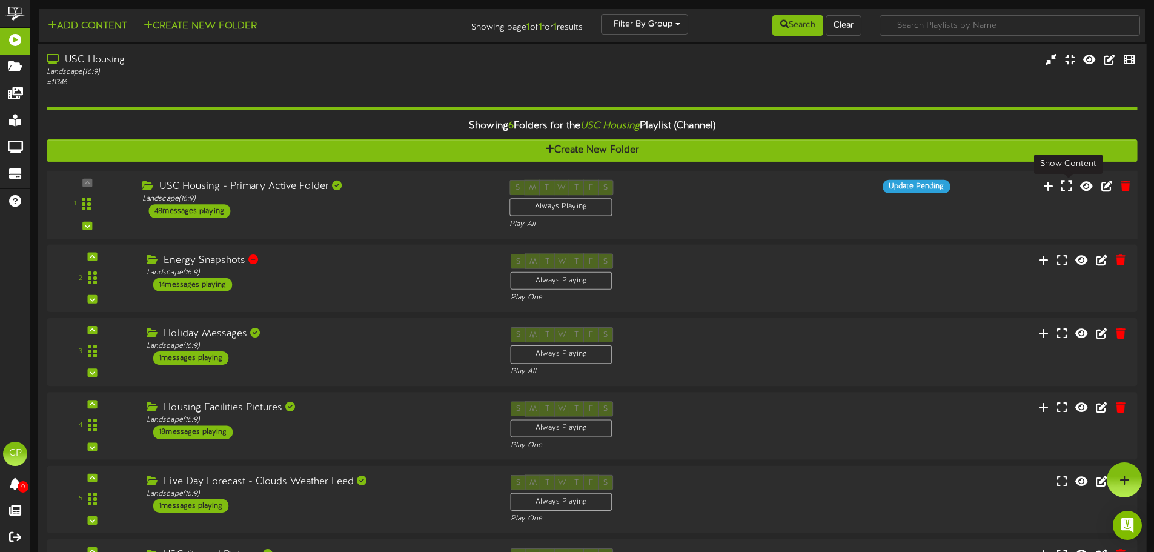
click at [1069, 185] on icon at bounding box center [1067, 185] width 12 height 13
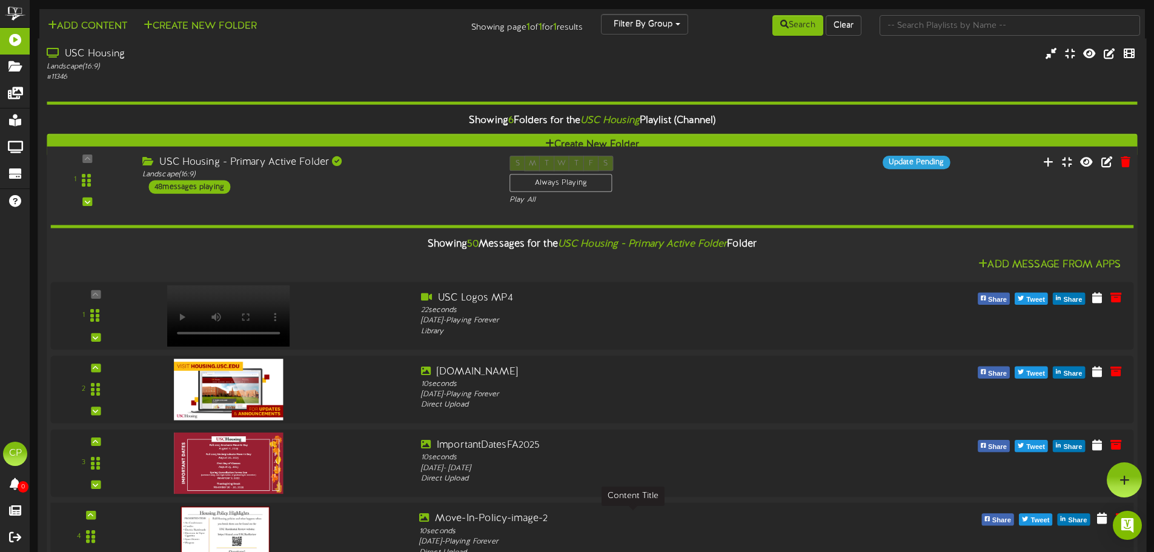
scroll to position [182, 0]
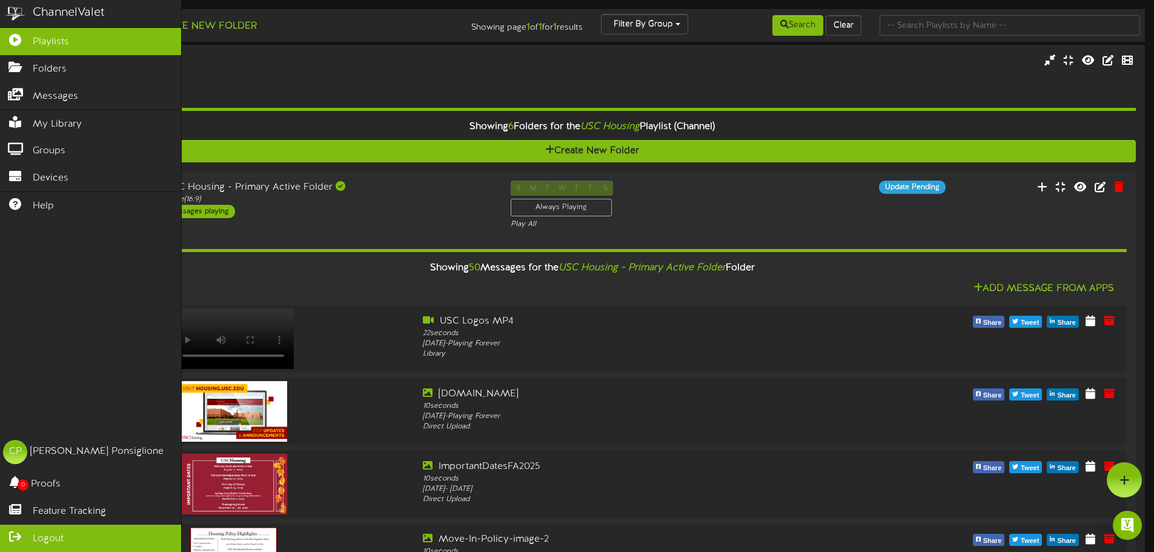
click at [48, 537] on span "Logout" at bounding box center [48, 539] width 31 height 14
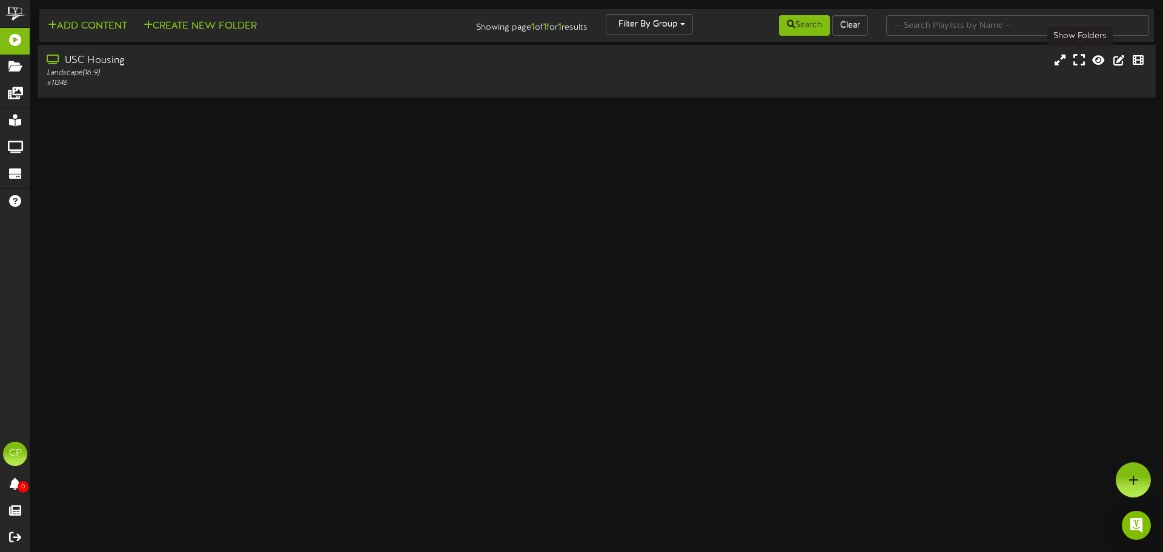
click at [1077, 62] on icon at bounding box center [1079, 59] width 12 height 13
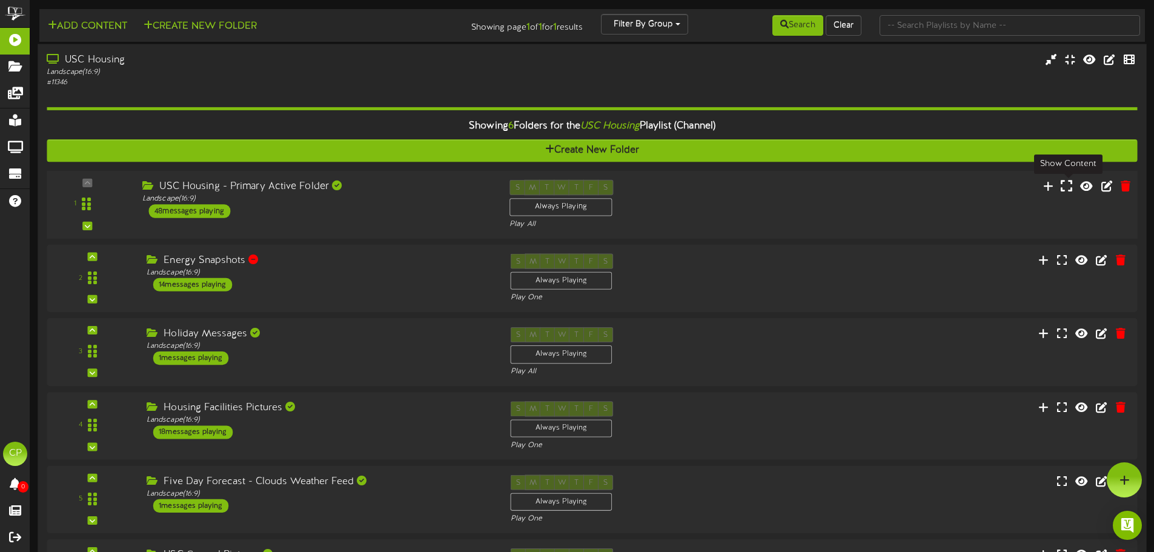
click at [1065, 190] on icon at bounding box center [1067, 185] width 12 height 13
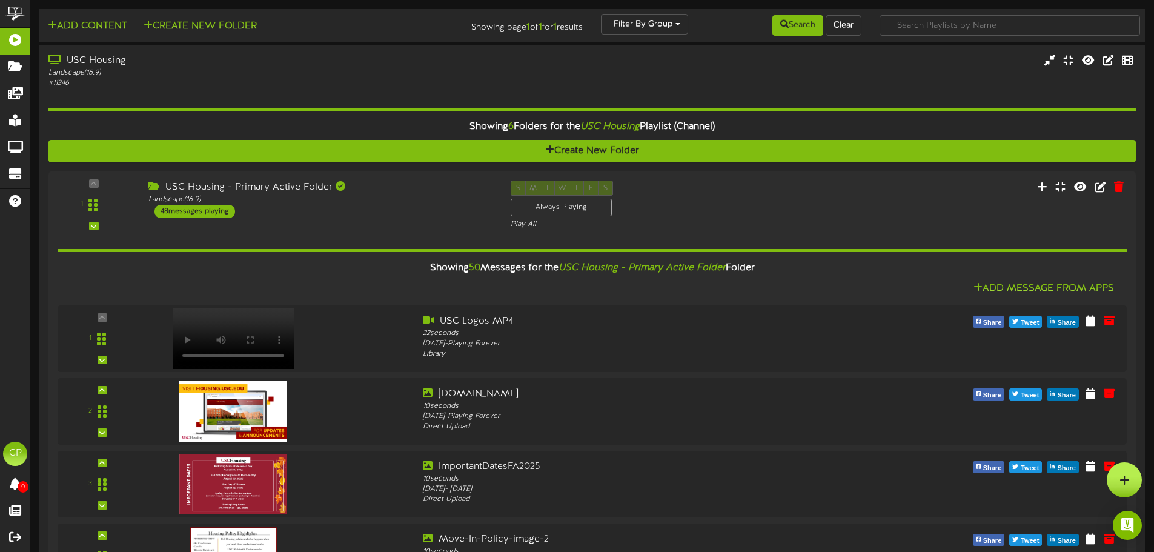
click at [1126, 480] on icon at bounding box center [1124, 479] width 10 height 11
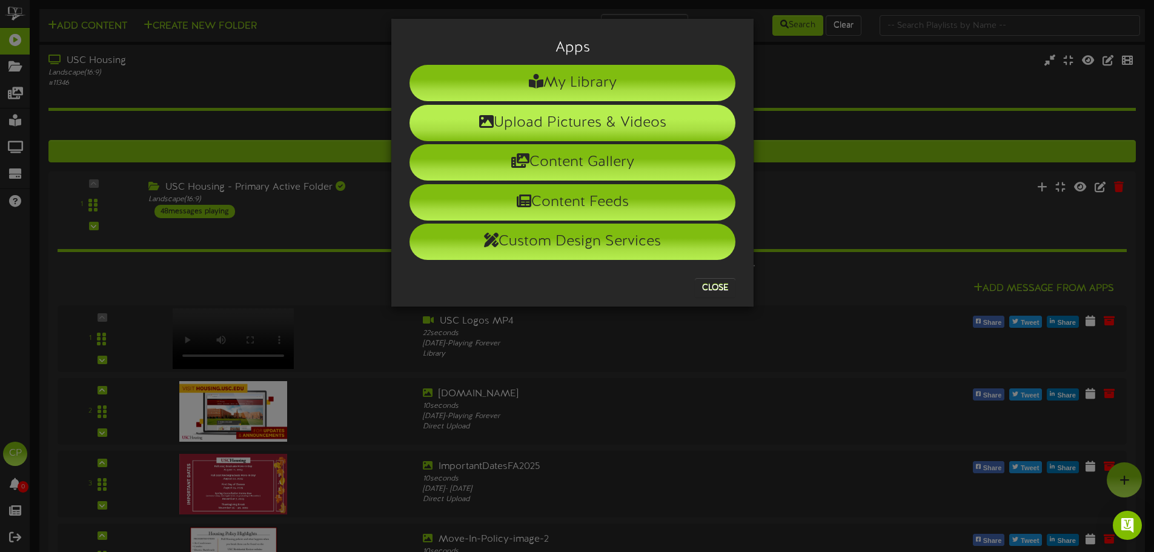
click at [563, 122] on li "Upload Pictures & Videos" at bounding box center [572, 123] width 326 height 36
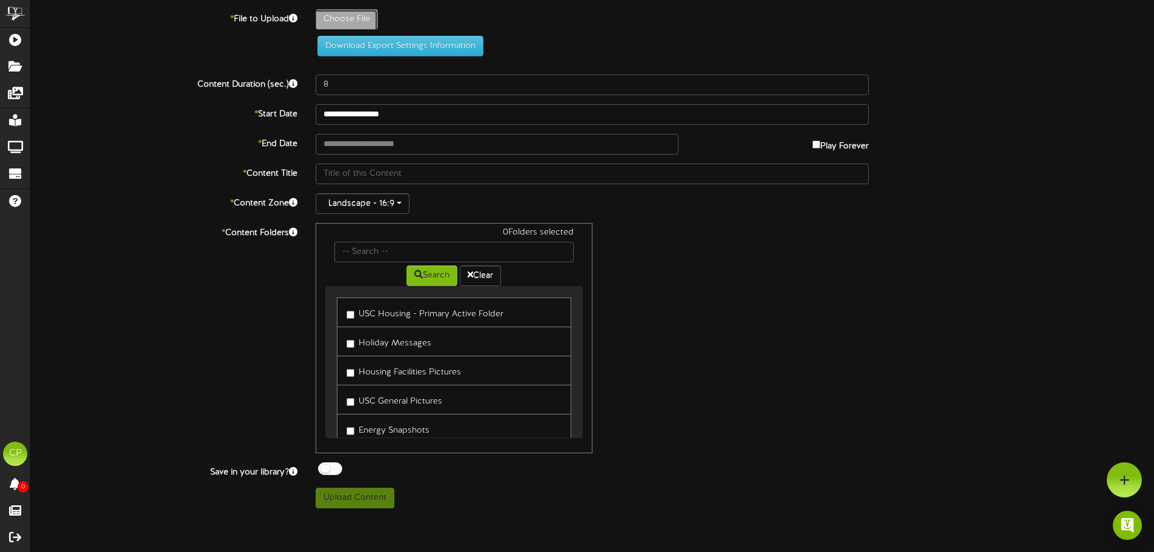
type input "**********"
type input "MMH"
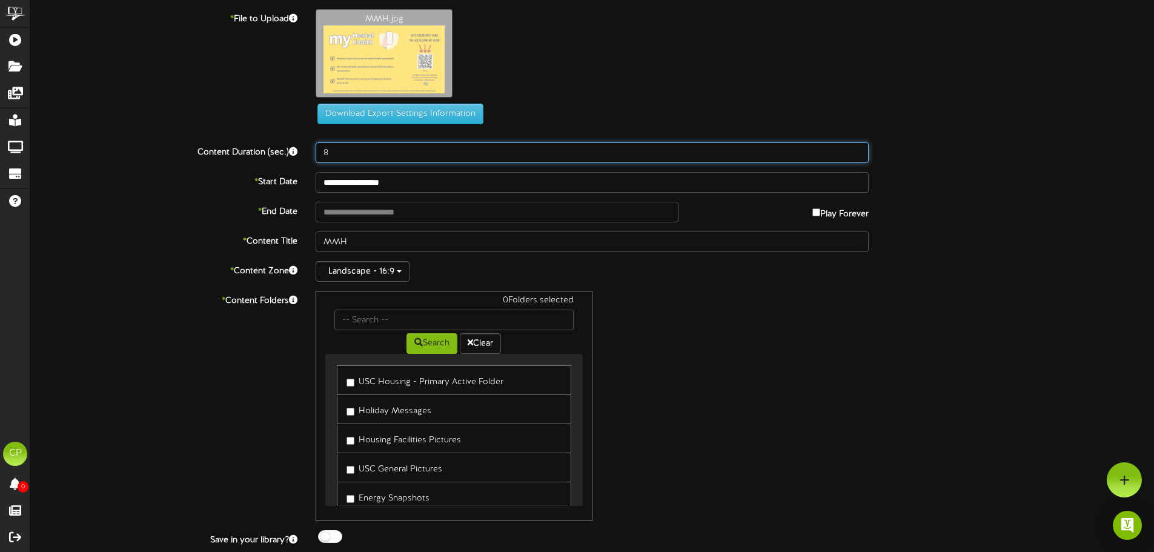
click at [399, 157] on input "8" at bounding box center [592, 152] width 553 height 21
type input "10"
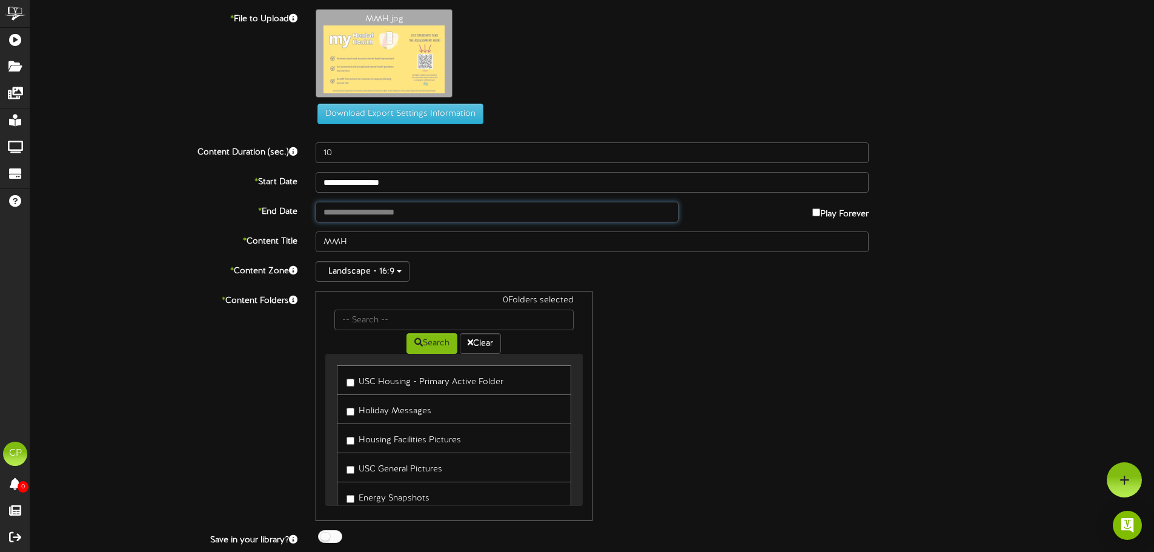
click at [466, 216] on input "text" at bounding box center [497, 212] width 362 height 21
type input "**********"
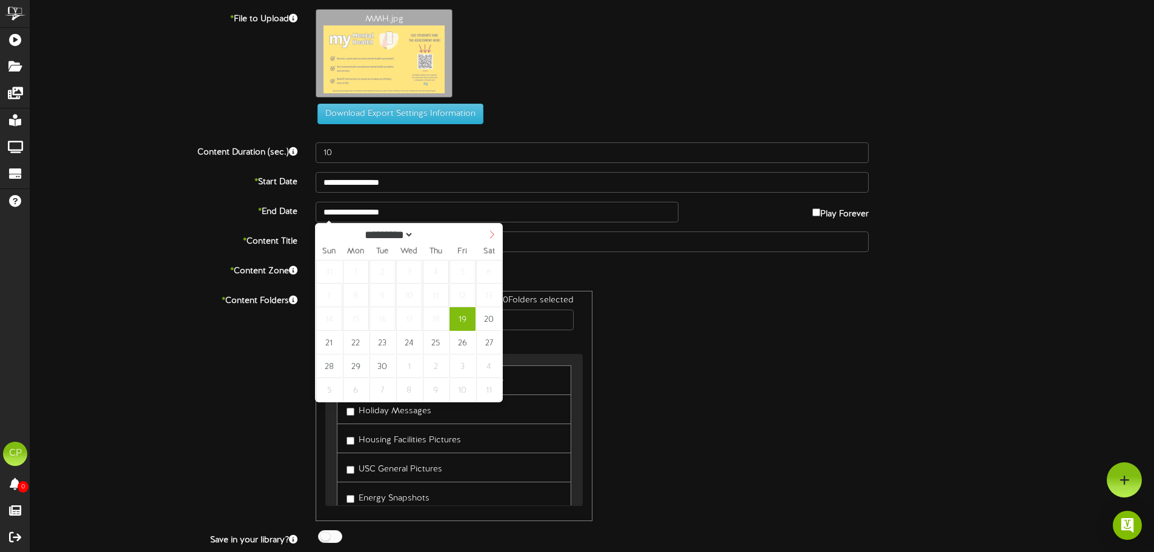
select select "*"
click at [493, 232] on icon at bounding box center [492, 234] width 8 height 8
type input "**********"
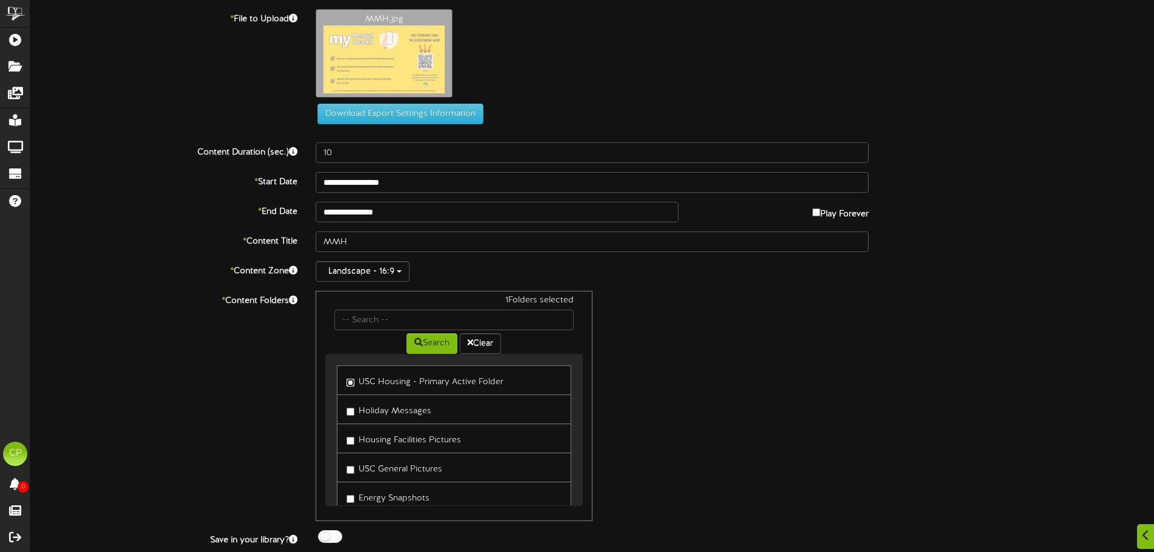
scroll to position [242, 0]
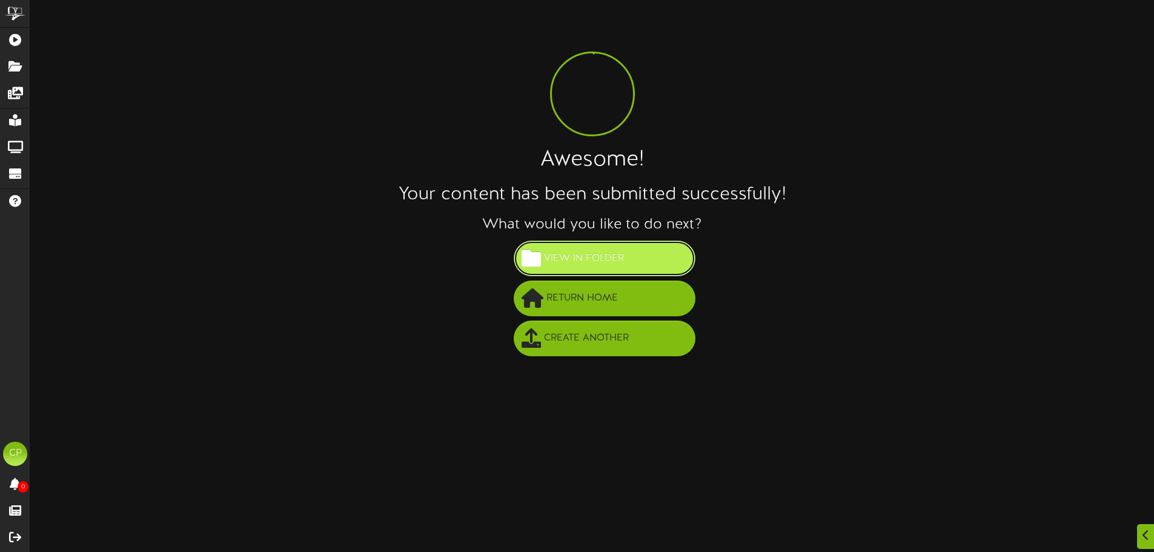
click at [626, 248] on span "View in Folder" at bounding box center [584, 258] width 86 height 20
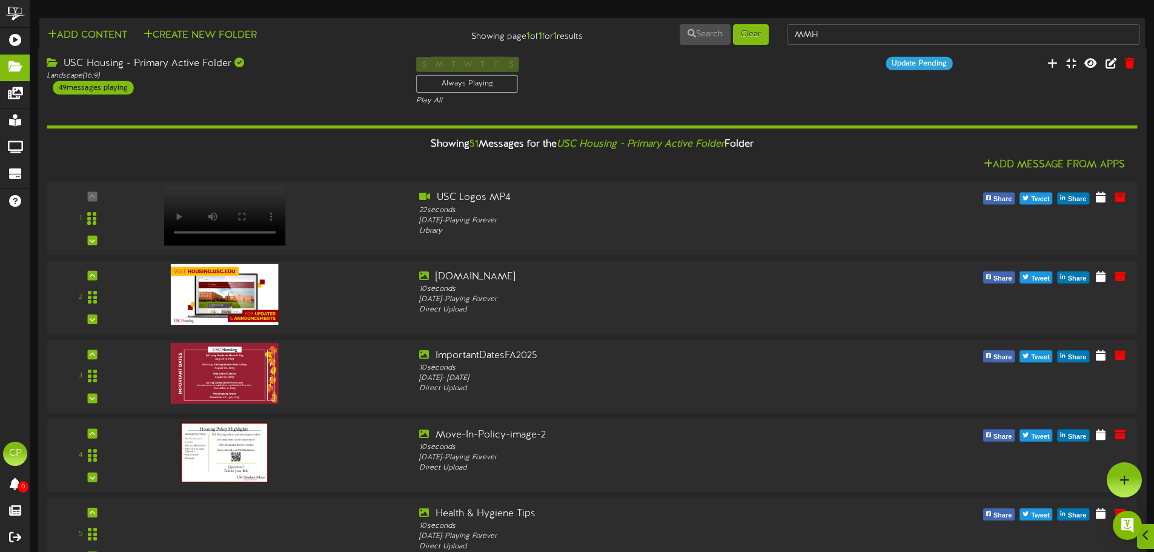
scroll to position [3361, 0]
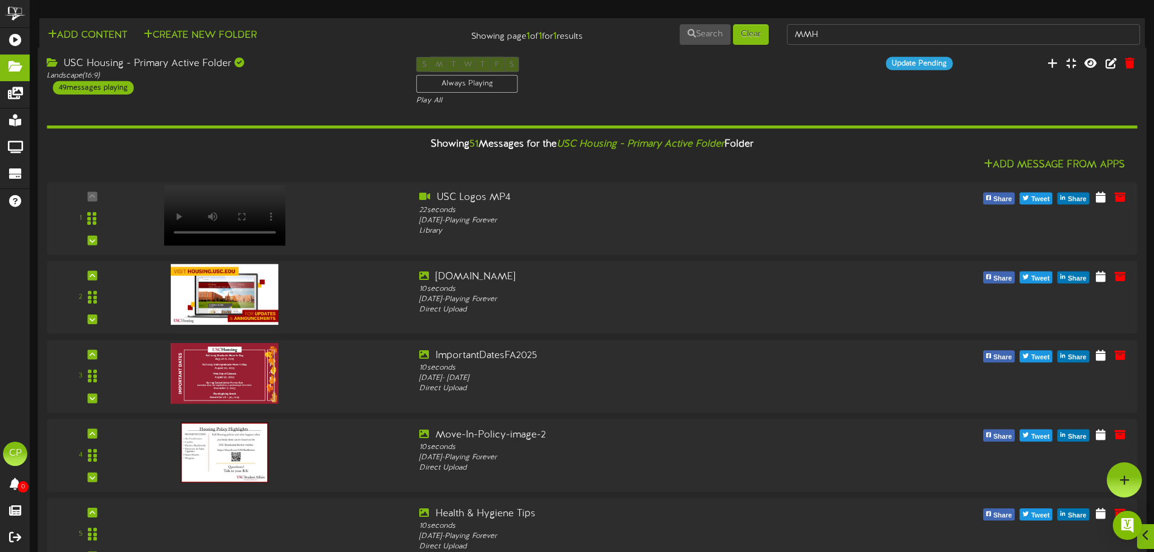
scroll to position [1302, 0]
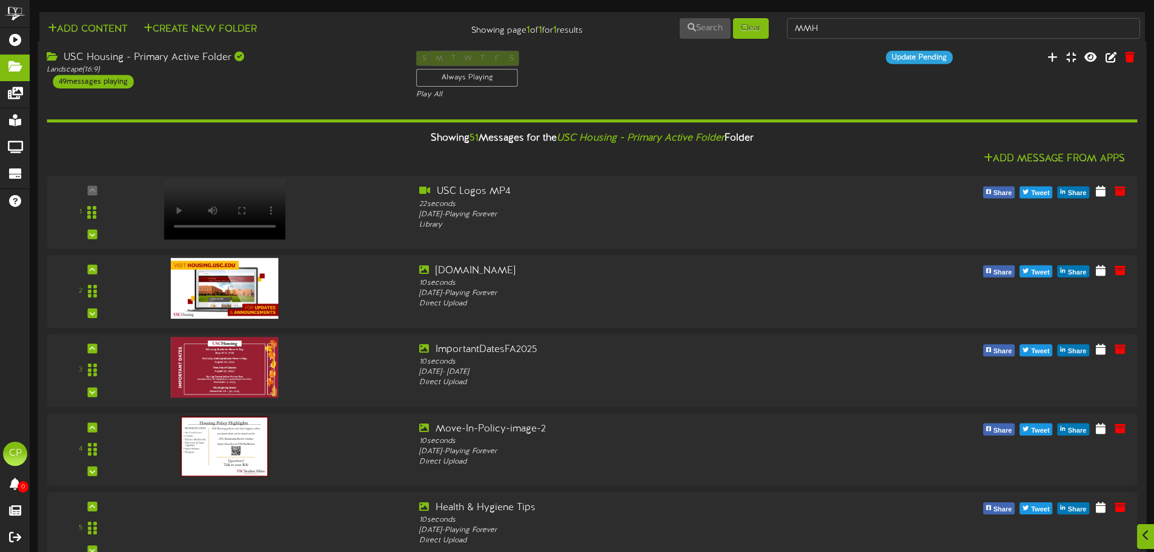
scroll to position [1544, 0]
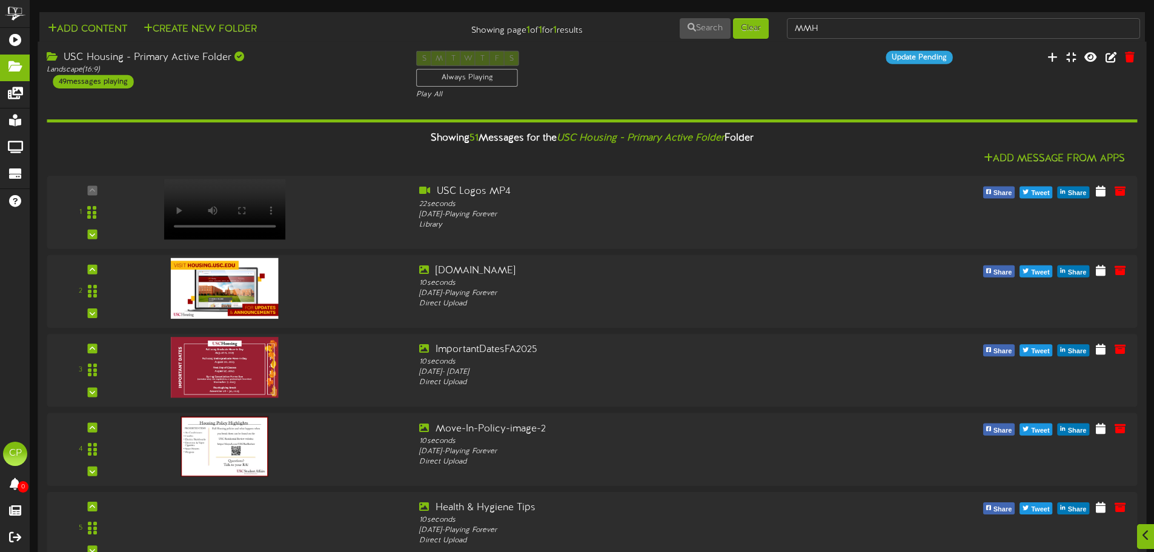
scroll to position [2634, 0]
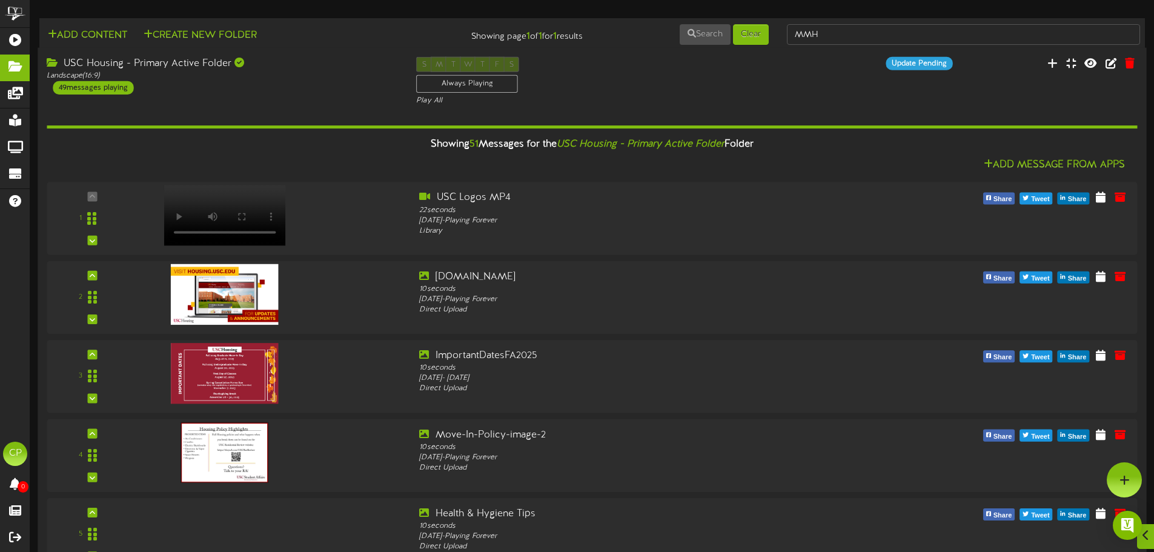
scroll to position [0, 0]
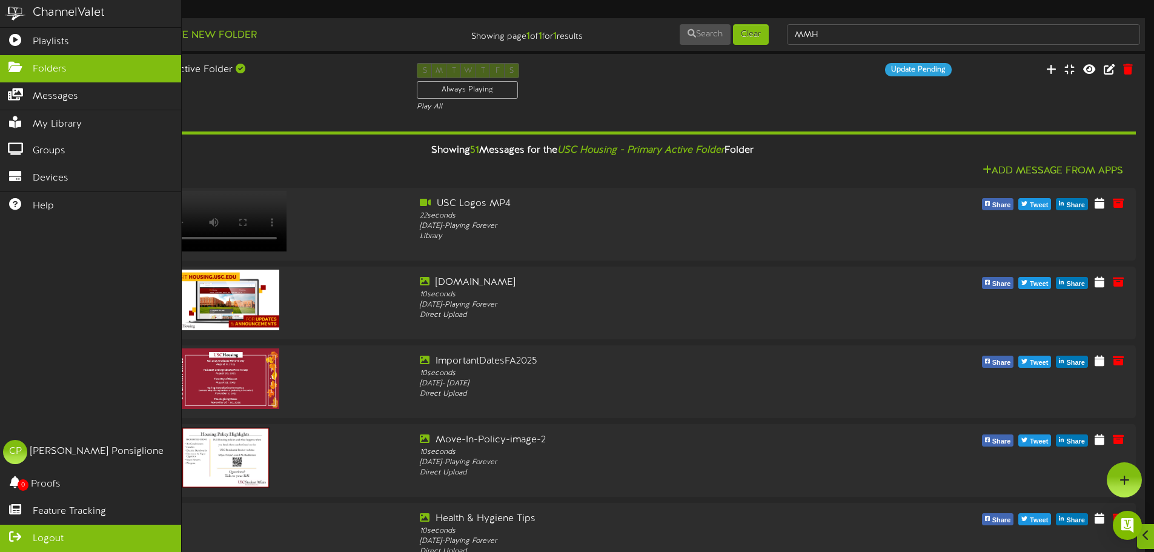
click at [40, 535] on span "Logout" at bounding box center [48, 539] width 31 height 14
